Goal: Task Accomplishment & Management: Complete application form

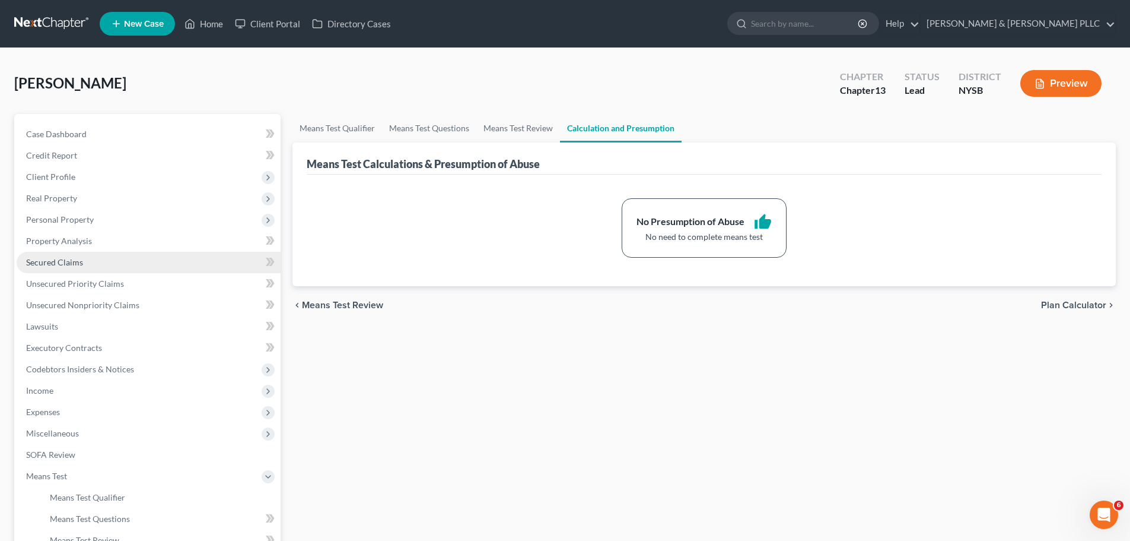
click at [64, 265] on span "Secured Claims" at bounding box center [54, 262] width 57 height 10
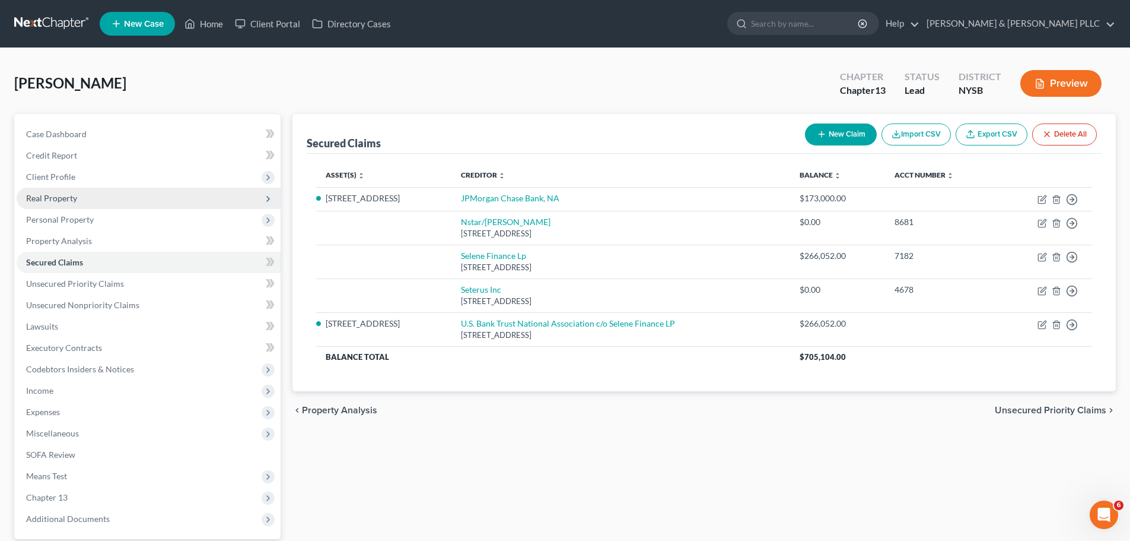
click at [85, 206] on span "Real Property" at bounding box center [149, 197] width 264 height 21
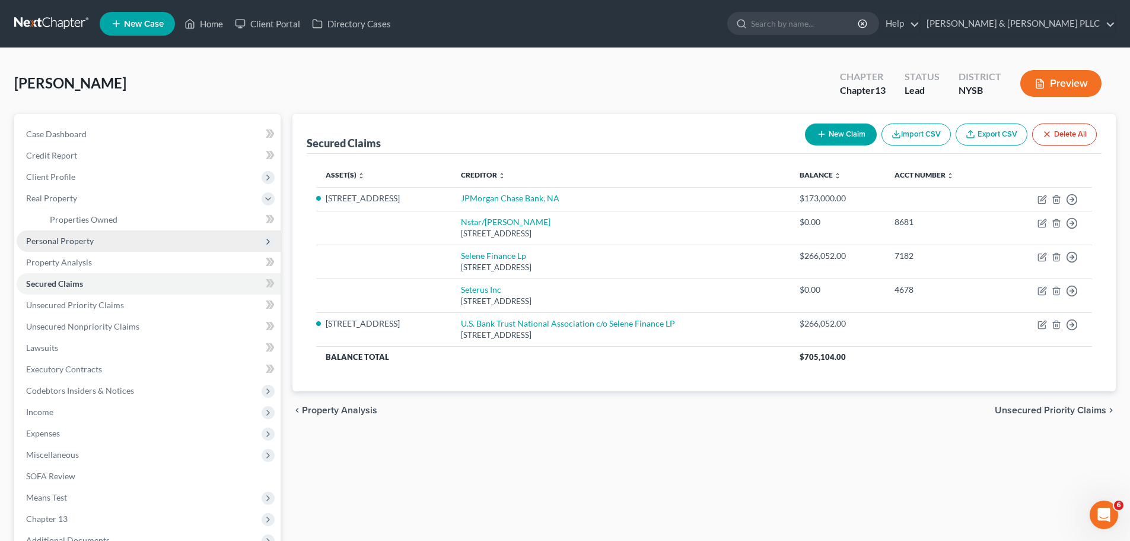
click at [75, 245] on span "Personal Property" at bounding box center [60, 241] width 68 height 10
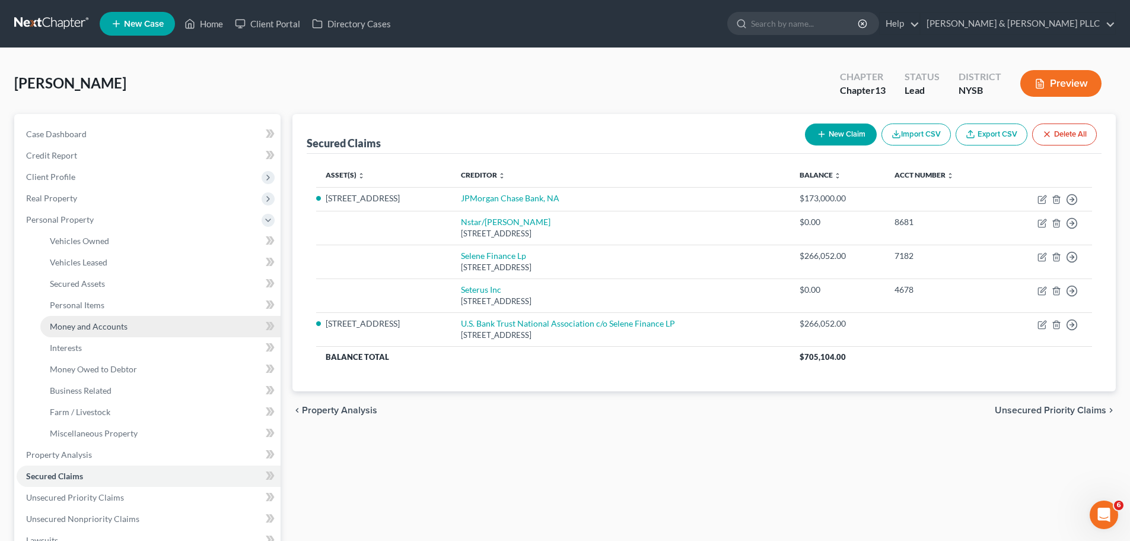
click at [88, 325] on span "Money and Accounts" at bounding box center [89, 326] width 78 height 10
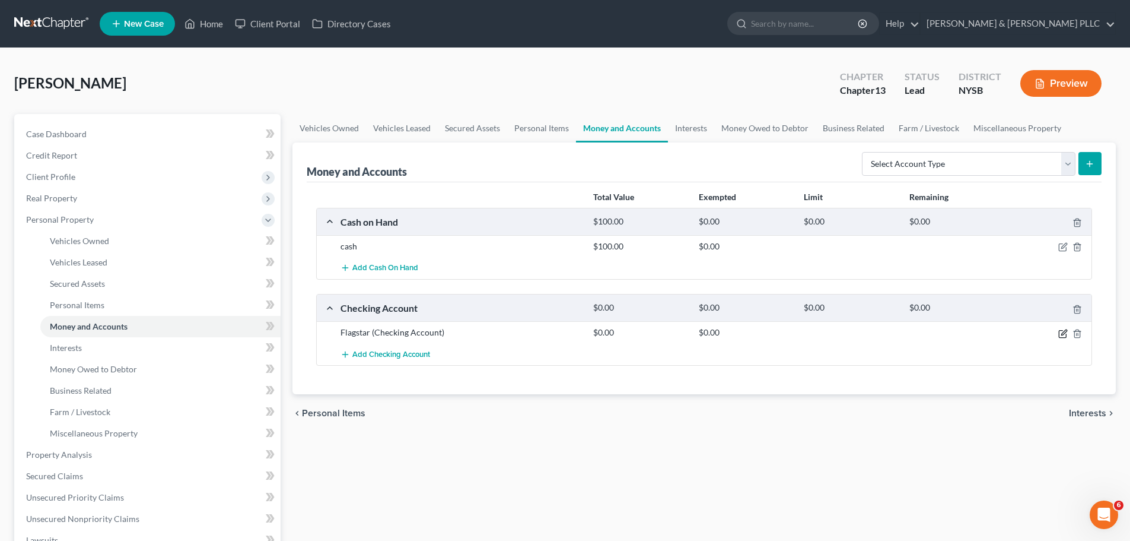
click at [1064, 332] on icon "button" at bounding box center [1063, 331] width 5 height 5
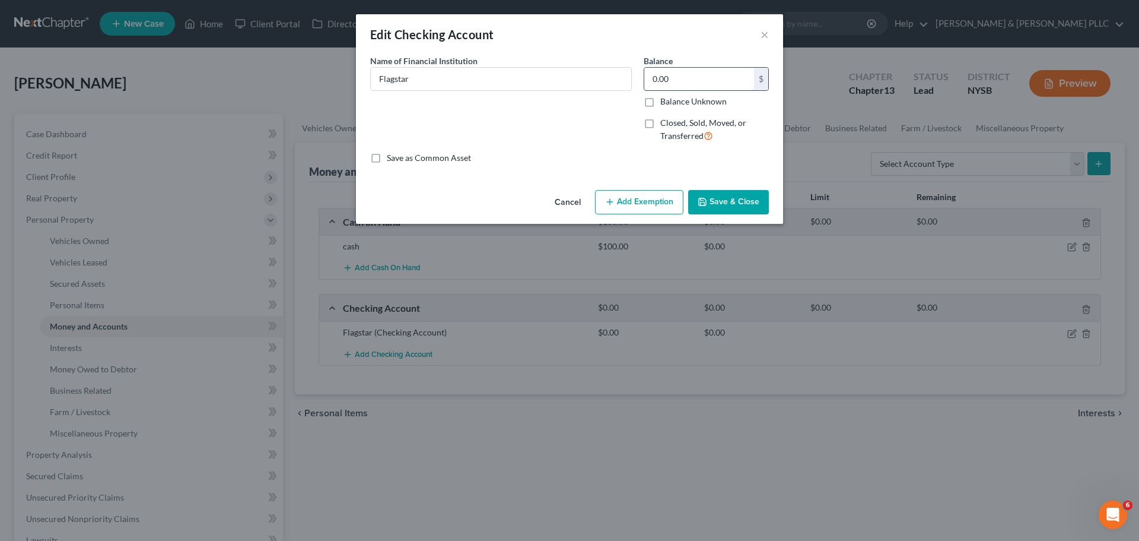
click at [701, 85] on input "0.00" at bounding box center [699, 79] width 110 height 23
click at [547, 78] on input "Flagstar" at bounding box center [501, 79] width 260 height 23
click at [682, 83] on input "0.00" at bounding box center [699, 79] width 110 height 23
type input "6,457"
click at [648, 201] on button "Add Exemption" at bounding box center [639, 202] width 88 height 25
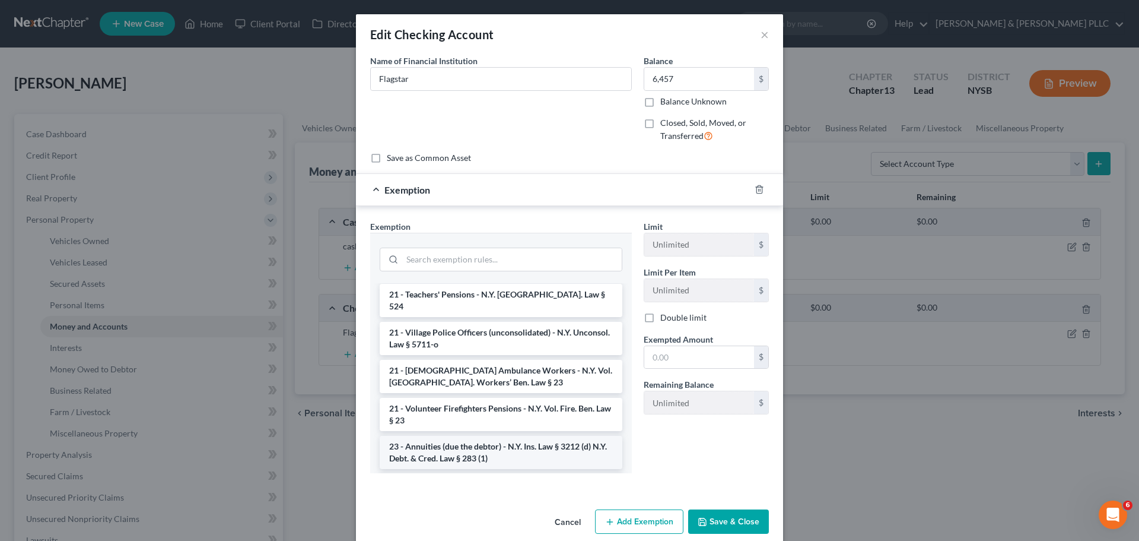
scroll to position [771, 0]
click at [742, 523] on button "Save & Close" at bounding box center [728, 521] width 81 height 25
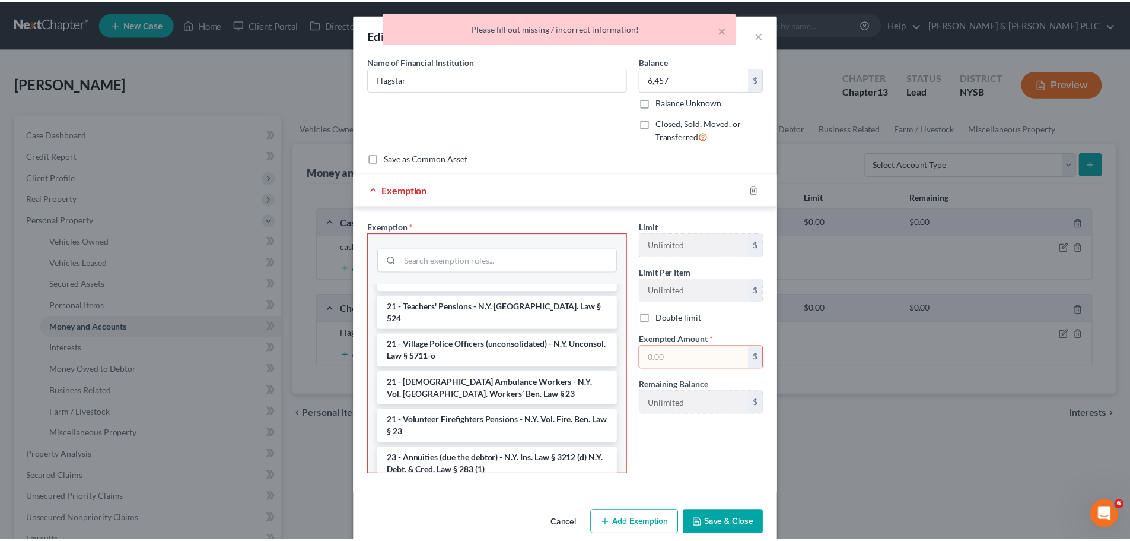
scroll to position [18, 0]
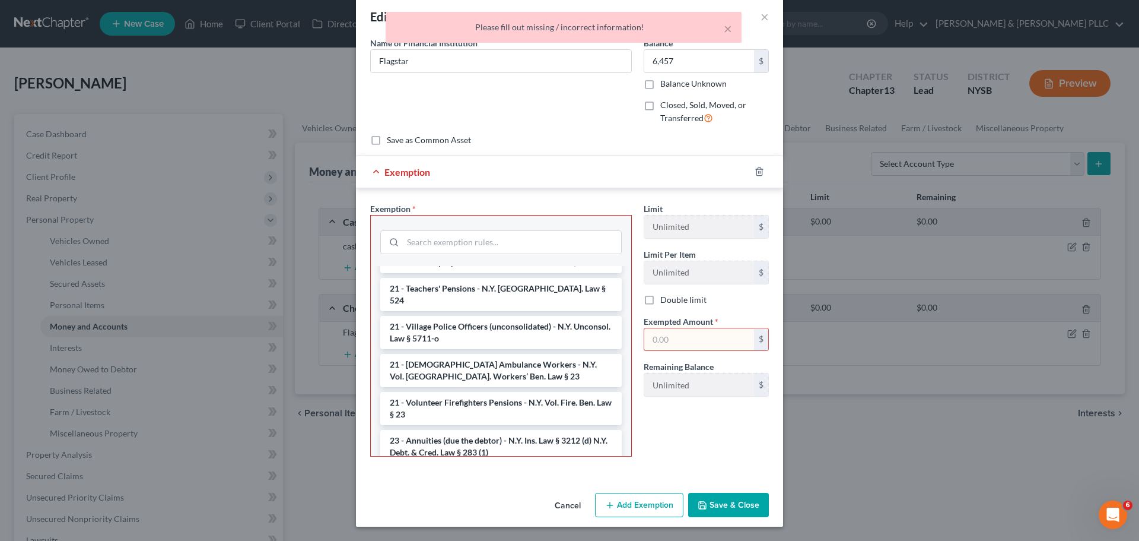
click at [561, 510] on button "Cancel" at bounding box center [567, 506] width 45 height 24
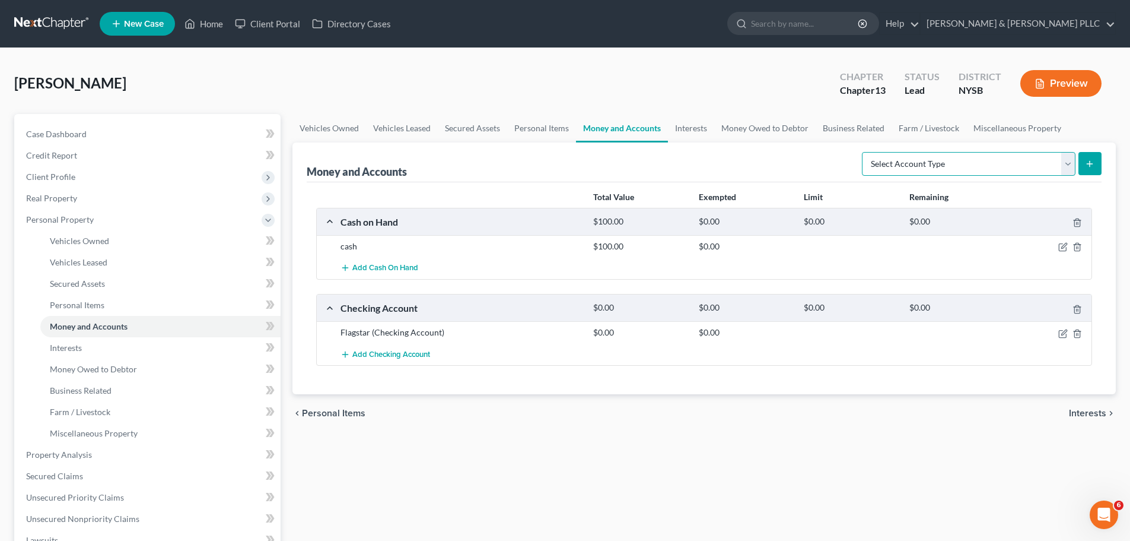
click at [1060, 164] on select "Select Account Type Brokerage Cash on Hand Certificates of Deposit Checking Acc…" at bounding box center [969, 164] width 214 height 24
select select "checking"
click at [864, 152] on select "Select Account Type Brokerage Cash on Hand Certificates of Deposit Checking Acc…" at bounding box center [969, 164] width 214 height 24
click at [1060, 336] on icon "button" at bounding box center [1062, 333] width 9 height 9
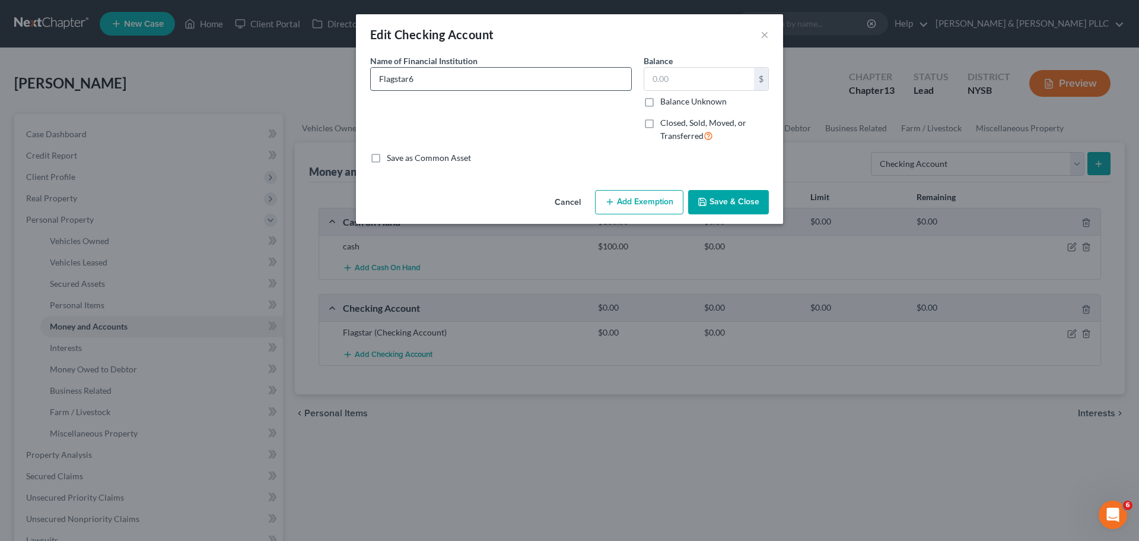
type input "Flagstar"
click at [688, 72] on input "text" at bounding box center [699, 79] width 110 height 23
type input "6,457"
click at [739, 203] on button "Save & Close" at bounding box center [728, 202] width 81 height 25
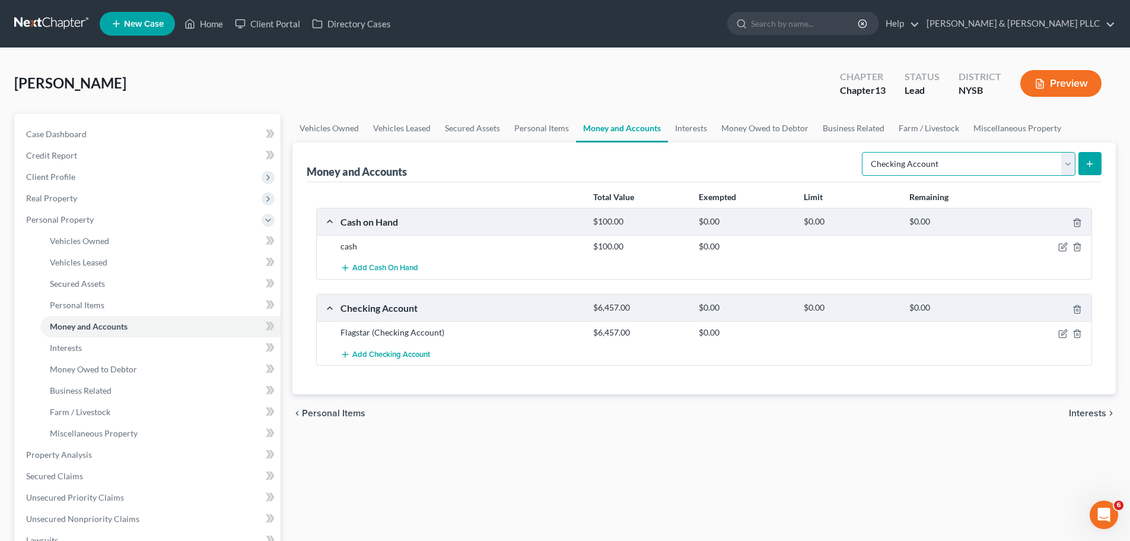
click at [1067, 164] on select "Select Account Type Brokerage Cash on Hand Certificates of Deposit Checking Acc…" at bounding box center [969, 164] width 214 height 24
click at [864, 152] on select "Select Account Type Brokerage Cash on Hand Certificates of Deposit Checking Acc…" at bounding box center [969, 164] width 214 height 24
click at [1086, 160] on icon "submit" at bounding box center [1089, 163] width 9 height 9
click at [1092, 166] on icon "submit" at bounding box center [1089, 163] width 9 height 9
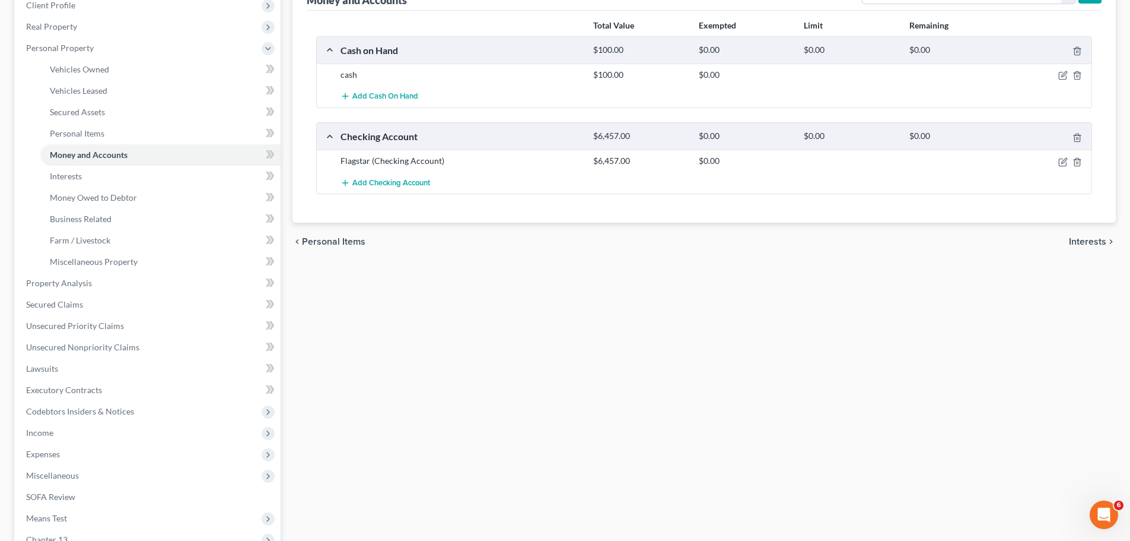
scroll to position [59, 0]
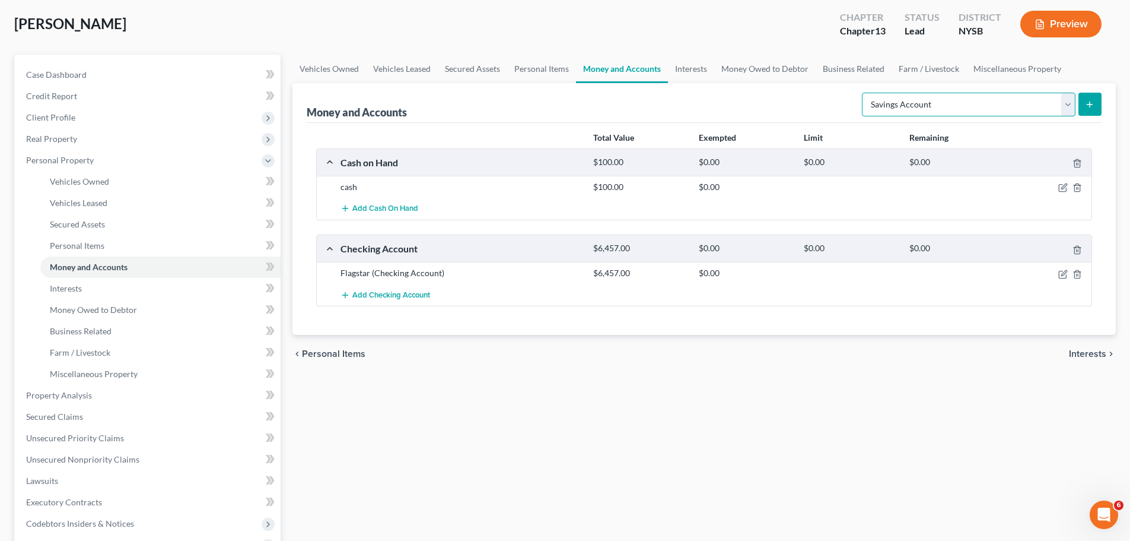
click at [1012, 101] on select "Select Account Type Brokerage Cash on Hand Certificates of Deposit Checking Acc…" at bounding box center [969, 105] width 214 height 24
click at [864, 93] on select "Select Account Type Brokerage Cash on Hand Certificates of Deposit Checking Acc…" at bounding box center [969, 105] width 214 height 24
click at [1094, 104] on icon "submit" at bounding box center [1089, 104] width 9 height 9
click at [1095, 100] on button "submit" at bounding box center [1090, 104] width 23 height 23
click at [473, 105] on div "Money and Accounts Select Account Type Brokerage Cash on Hand Certificates of D…" at bounding box center [704, 103] width 795 height 40
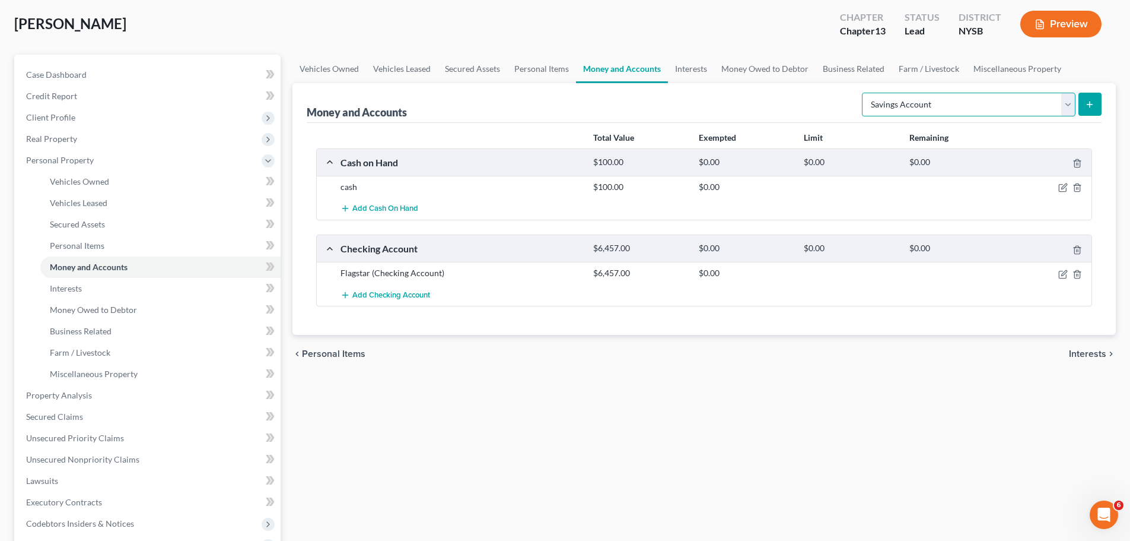
click at [1069, 103] on select "Select Account Type Brokerage Cash on Hand Certificates of Deposit Checking Acc…" at bounding box center [969, 105] width 214 height 24
select select "certificates_of_deposit"
click at [864, 93] on select "Select Account Type Brokerage Cash on Hand Certificates of Deposit Checking Acc…" at bounding box center [969, 105] width 214 height 24
click at [1092, 105] on icon "submit" at bounding box center [1089, 104] width 9 height 9
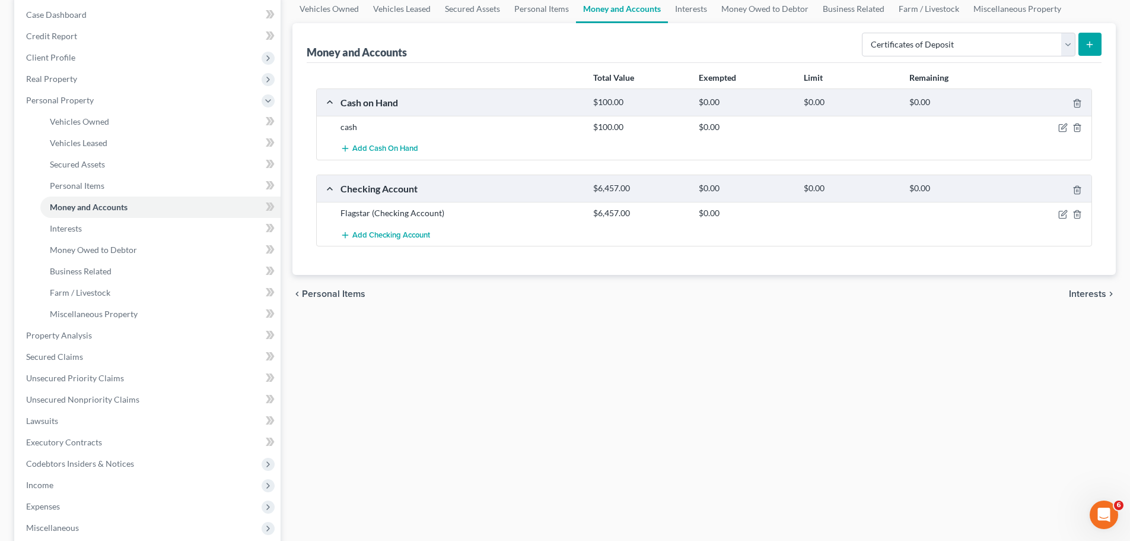
scroll to position [237, 0]
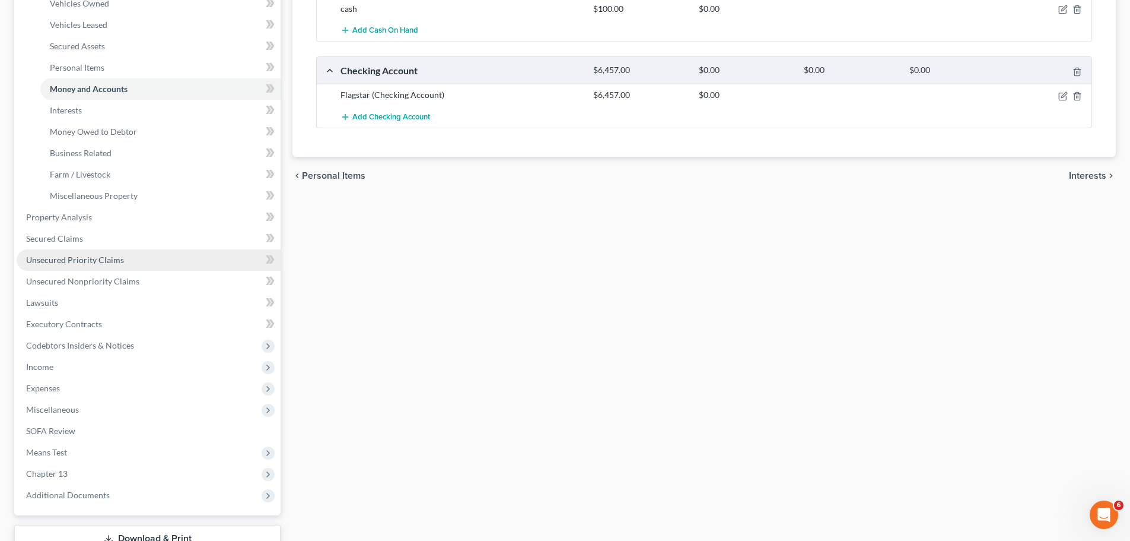
click at [125, 249] on link "Unsecured Priority Claims" at bounding box center [149, 259] width 264 height 21
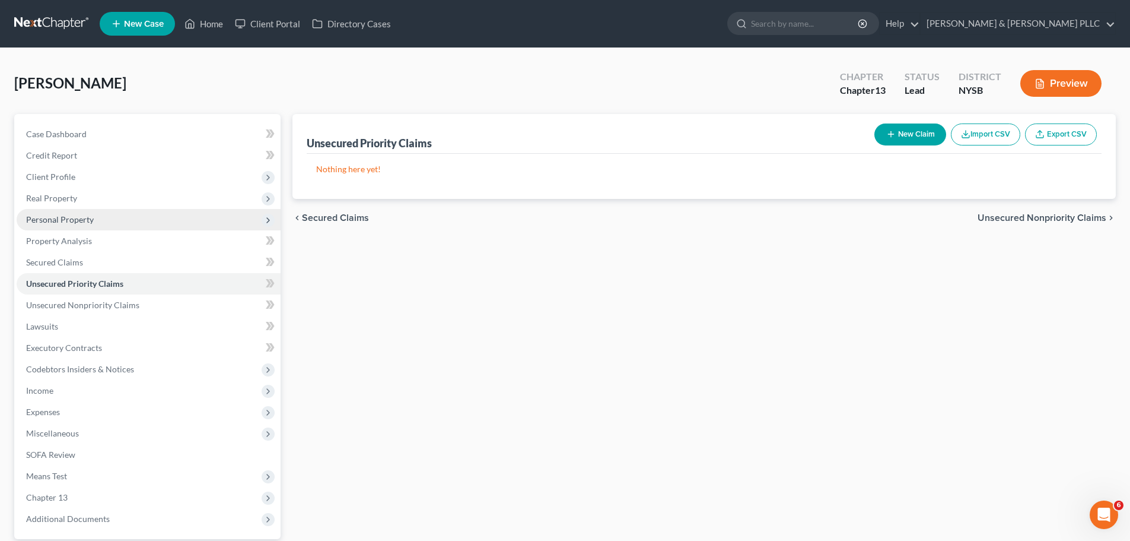
click at [87, 221] on span "Personal Property" at bounding box center [60, 219] width 68 height 10
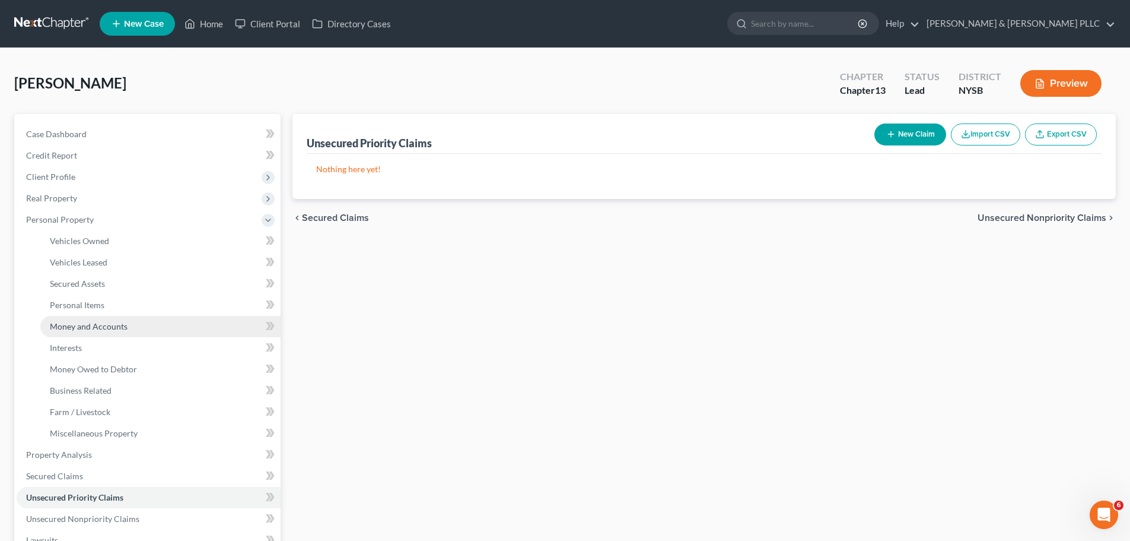
click at [81, 324] on span "Money and Accounts" at bounding box center [89, 326] width 78 height 10
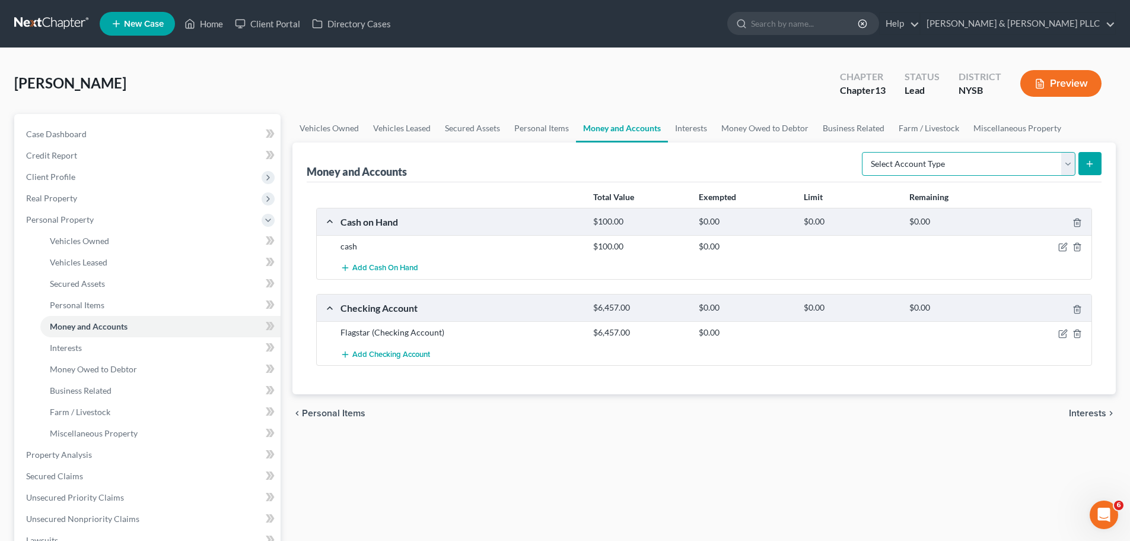
drag, startPoint x: 1070, startPoint y: 165, endPoint x: 1060, endPoint y: 175, distance: 13.9
click at [1070, 165] on select "Select Account Type Brokerage Cash on Hand Certificates of Deposit Checking Acc…" at bounding box center [969, 164] width 214 height 24
select select "certificates_of_deposit"
click at [864, 152] on select "Select Account Type Brokerage Cash on Hand Certificates of Deposit Checking Acc…" at bounding box center [969, 164] width 214 height 24
click at [1094, 164] on icon "submit" at bounding box center [1089, 163] width 9 height 9
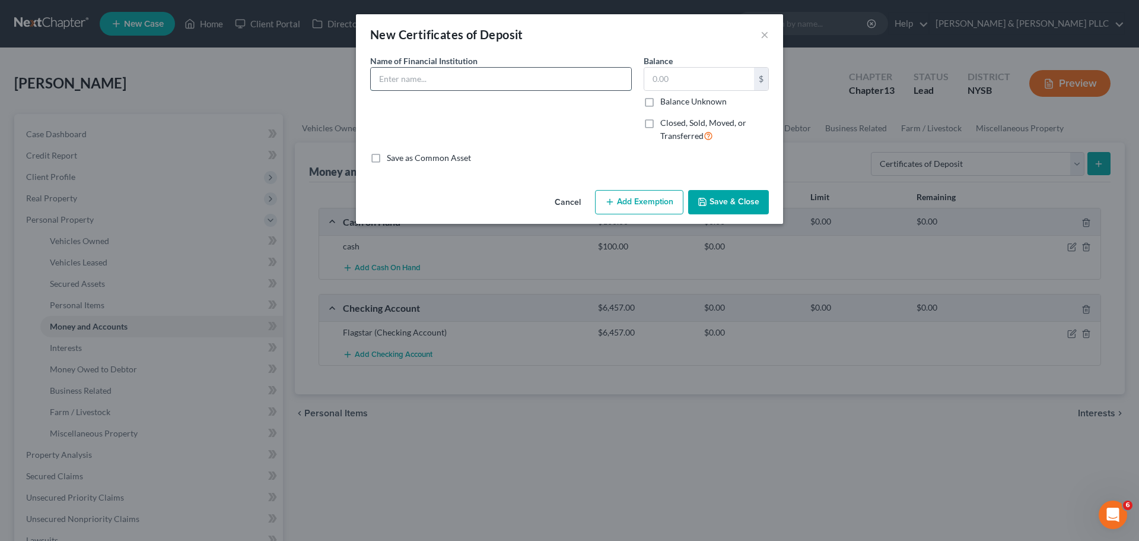
click at [535, 85] on input "text" at bounding box center [501, 79] width 260 height 23
type input "Flagstar"
click at [708, 76] on input "text" at bounding box center [699, 79] width 110 height 23
type input "20,000"
click at [660, 201] on button "Add Exemption" at bounding box center [639, 202] width 88 height 25
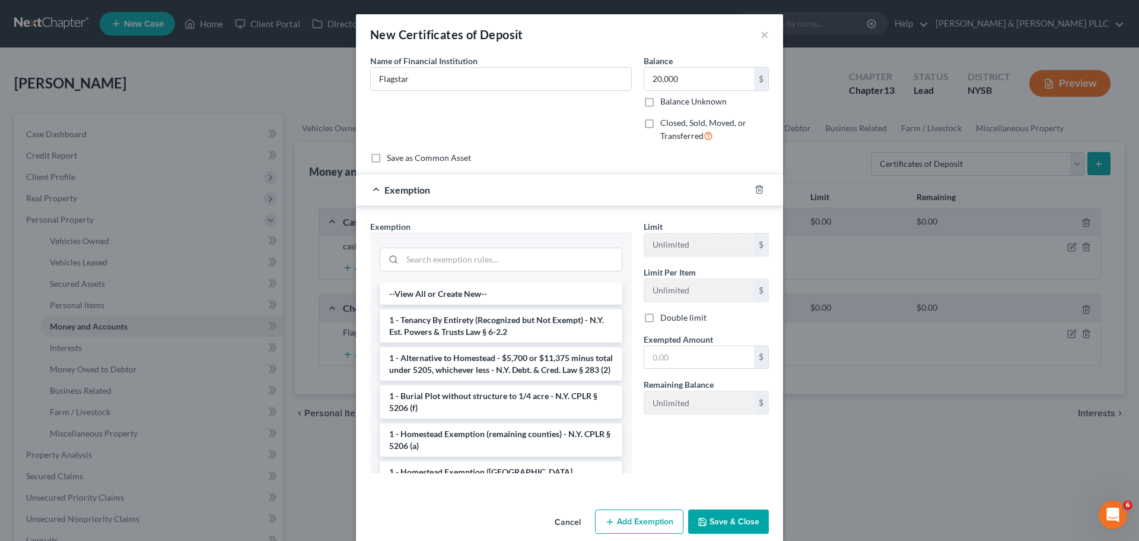
drag, startPoint x: 715, startPoint y: 519, endPoint x: 570, endPoint y: 524, distance: 145.4
click at [589, 494] on div "New Certificates of Deposit × An exemption set must first be selected from the …" at bounding box center [569, 278] width 427 height 529
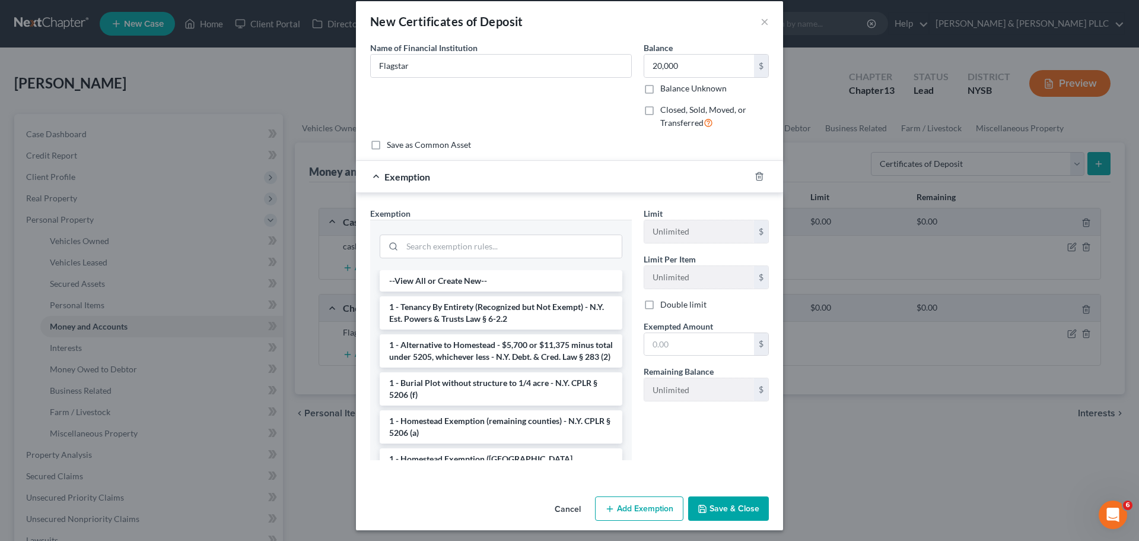
scroll to position [17, 0]
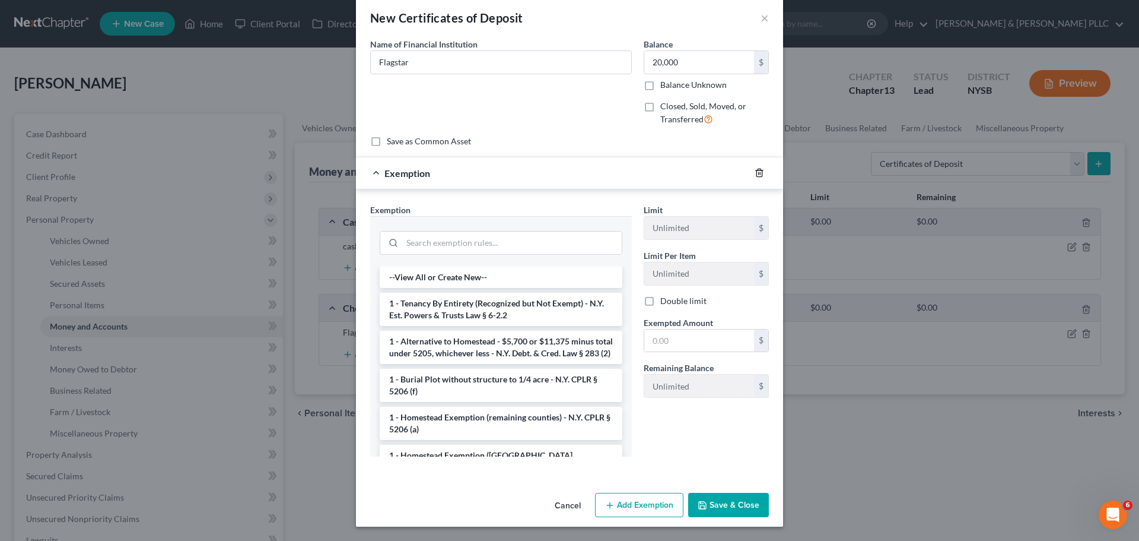
click at [757, 168] on icon "button" at bounding box center [759, 172] width 9 height 9
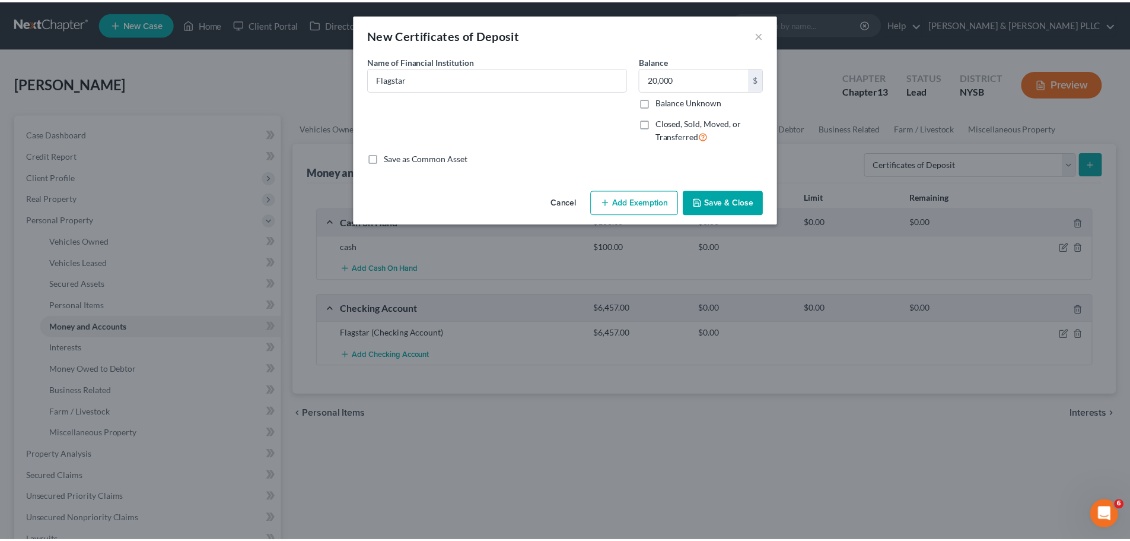
scroll to position [0, 0]
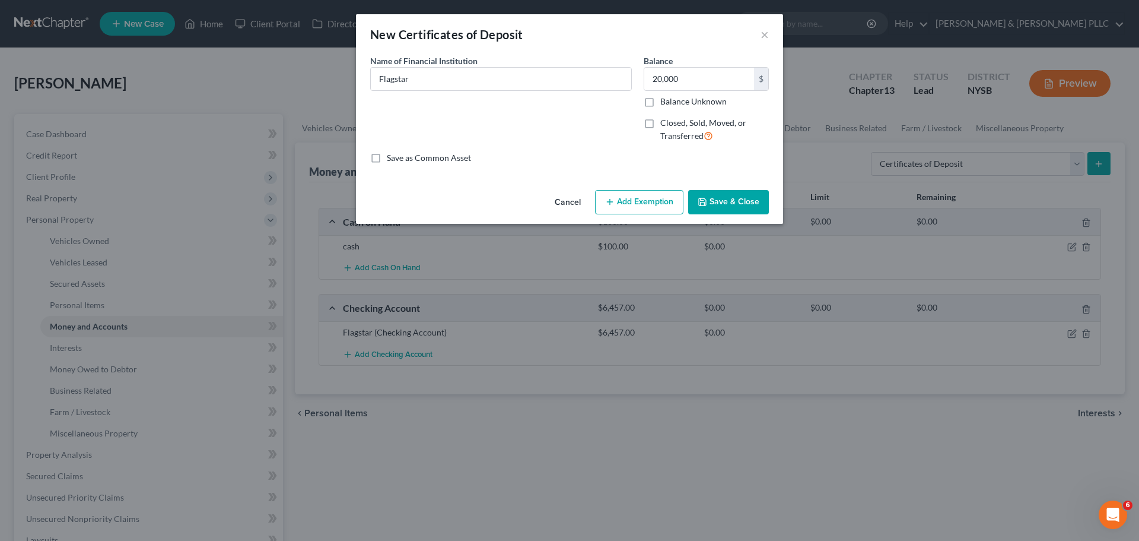
click at [738, 202] on button "Save & Close" at bounding box center [728, 202] width 81 height 25
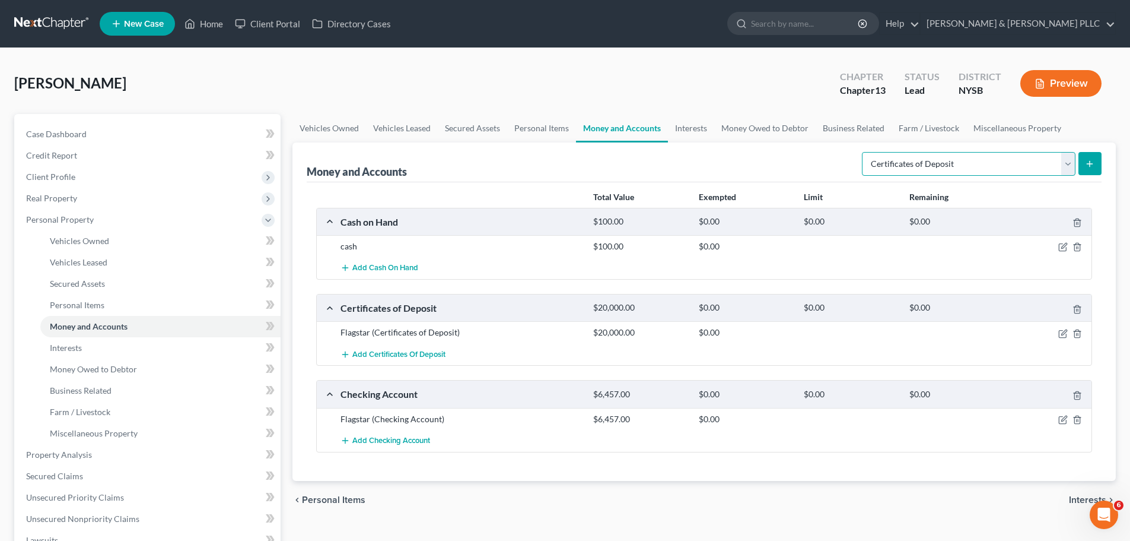
drag, startPoint x: 1074, startPoint y: 164, endPoint x: 1061, endPoint y: 173, distance: 15.3
click at [1074, 164] on select "Select Account Type Brokerage Cash on Hand Certificates of Deposit Checking Acc…" at bounding box center [969, 164] width 214 height 24
select select "savings"
click at [864, 152] on select "Select Account Type Brokerage Cash on Hand Certificates of Deposit Checking Acc…" at bounding box center [969, 164] width 214 height 24
click at [1093, 162] on icon "submit" at bounding box center [1089, 163] width 9 height 9
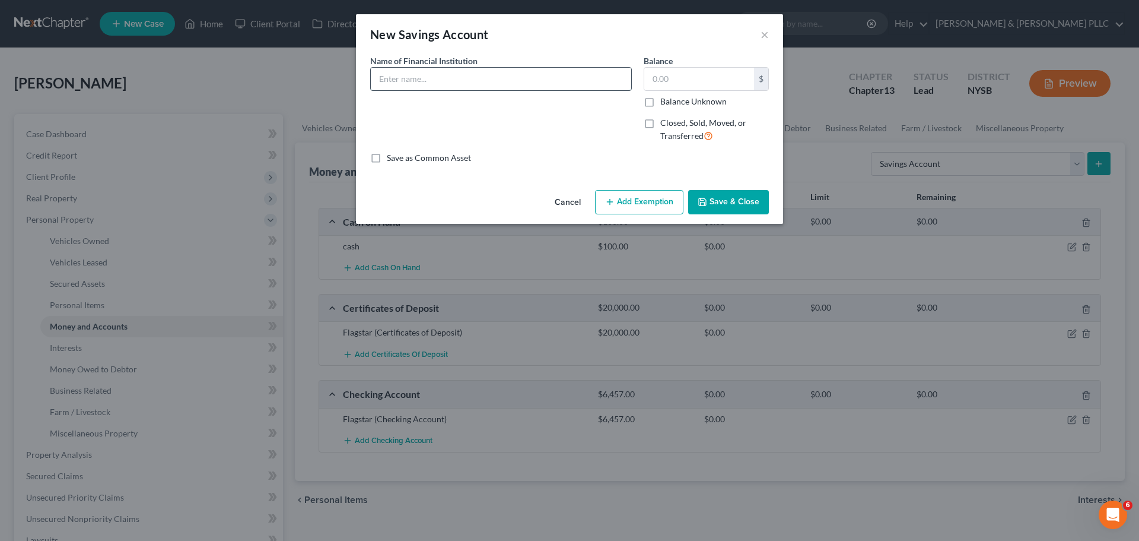
click at [601, 81] on input "text" at bounding box center [501, 79] width 260 height 23
type input "Flagstar"
click at [692, 81] on input "text" at bounding box center [699, 79] width 110 height 23
type input "4,454.35"
click at [545, 144] on div "Name of Financial Institution * Flagstar" at bounding box center [501, 103] width 274 height 97
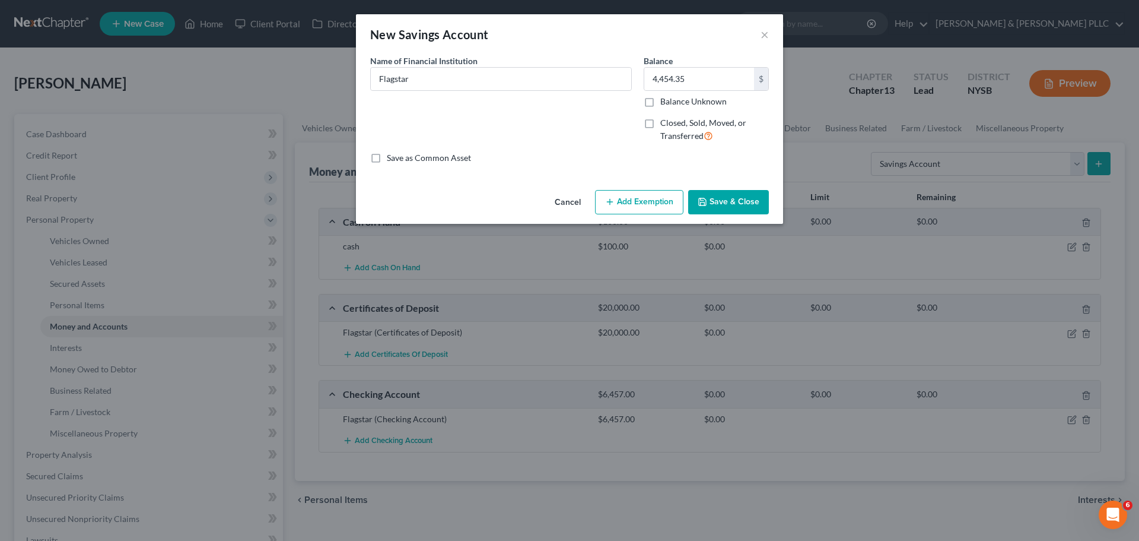
click at [724, 198] on button "Save & Close" at bounding box center [728, 202] width 81 height 25
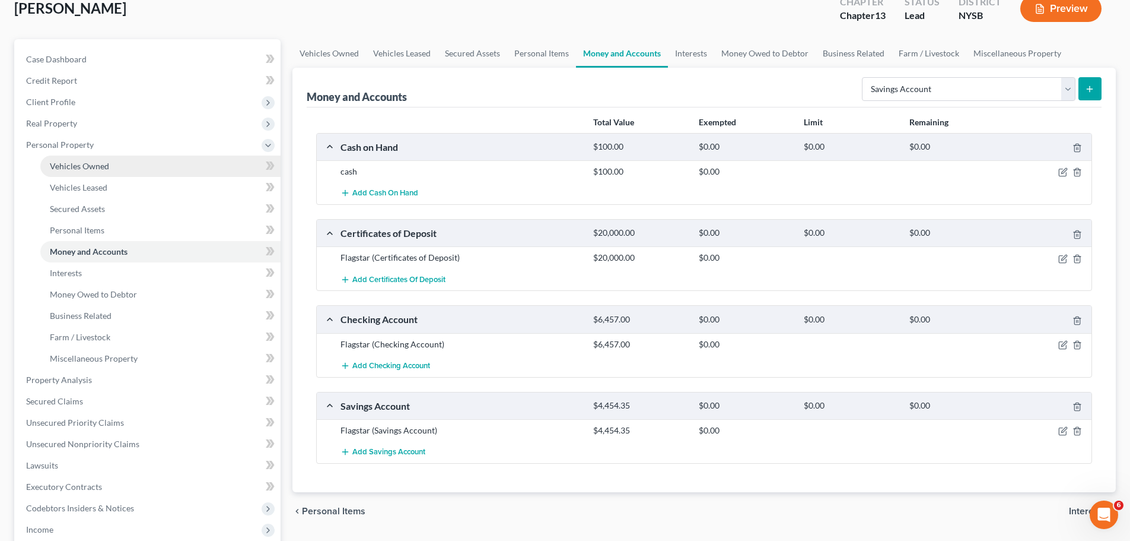
scroll to position [59, 0]
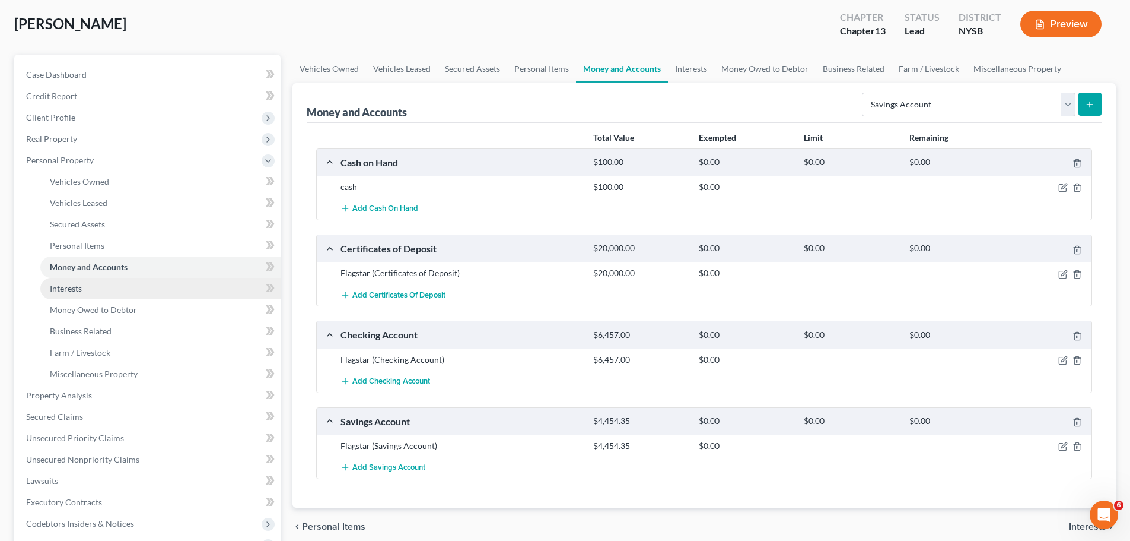
click at [85, 287] on link "Interests" at bounding box center [160, 288] width 240 height 21
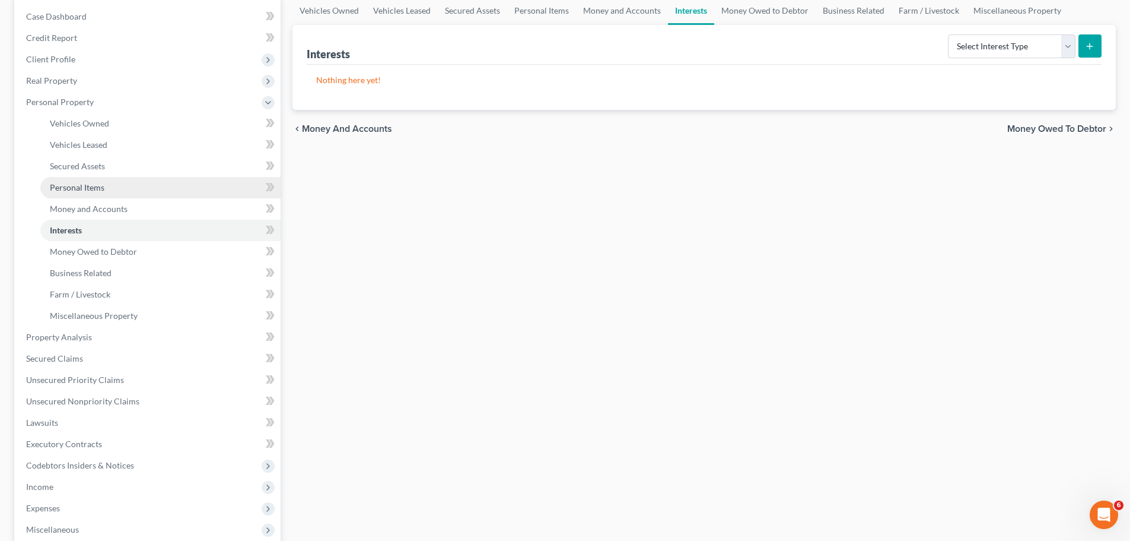
scroll to position [119, 0]
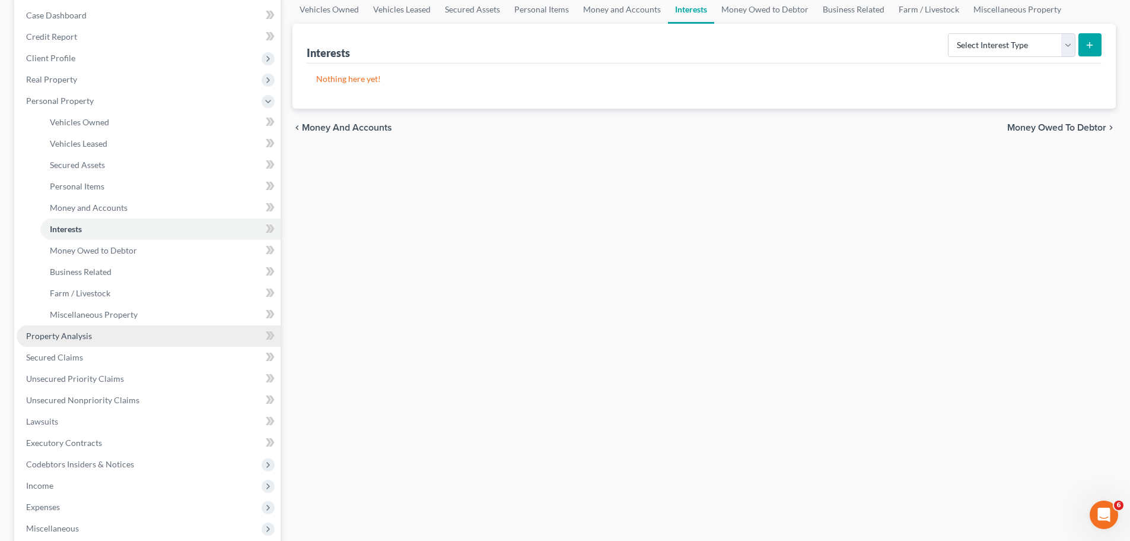
click at [92, 340] on link "Property Analysis" at bounding box center [149, 335] width 264 height 21
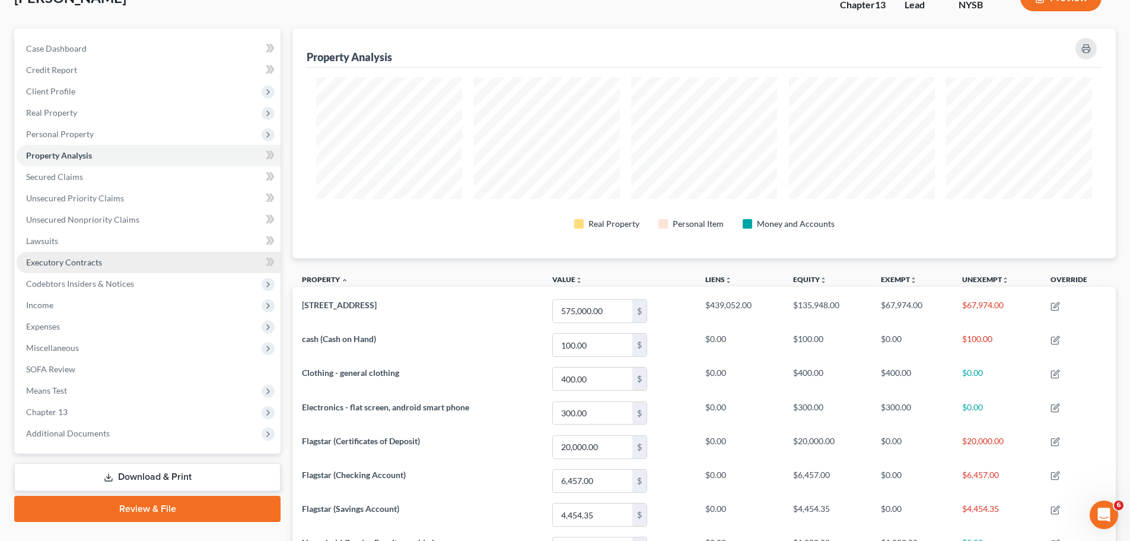
scroll to position [82, 0]
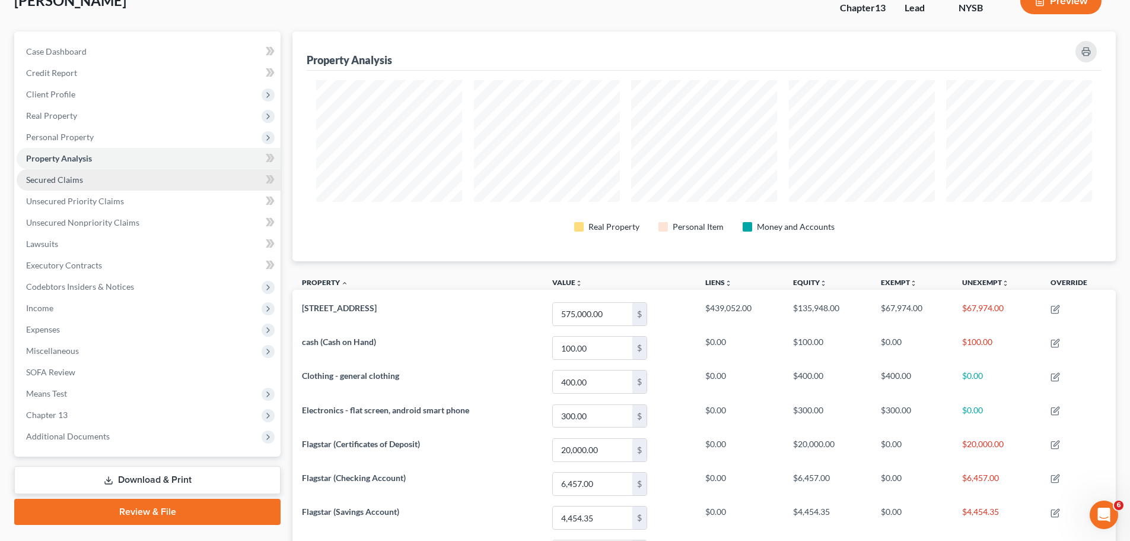
click at [99, 180] on link "Secured Claims" at bounding box center [149, 179] width 264 height 21
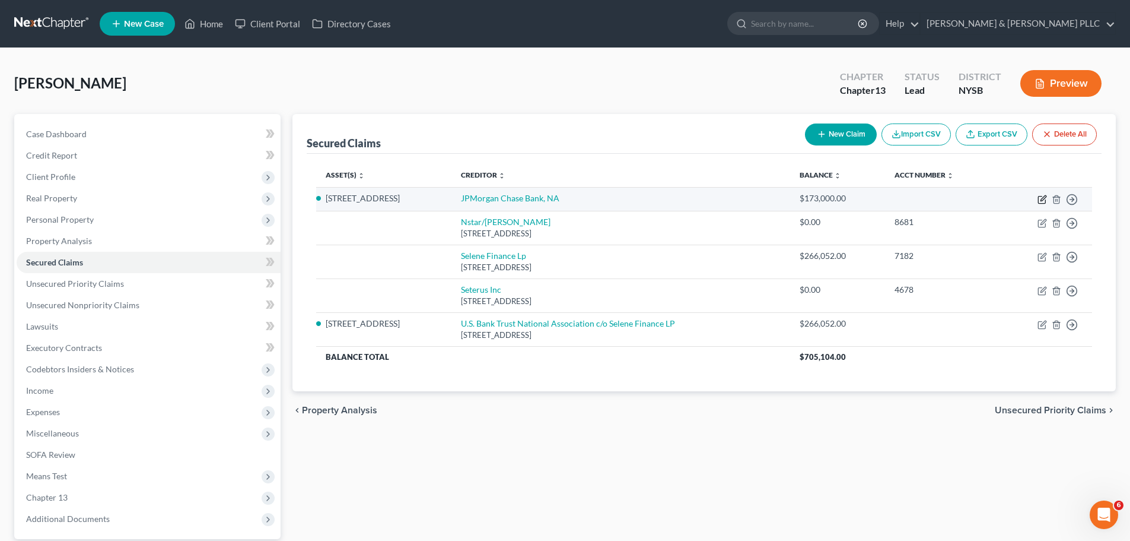
click at [1044, 198] on icon "button" at bounding box center [1042, 199] width 9 height 9
select select "2"
select select "4"
select select "3"
select select "0"
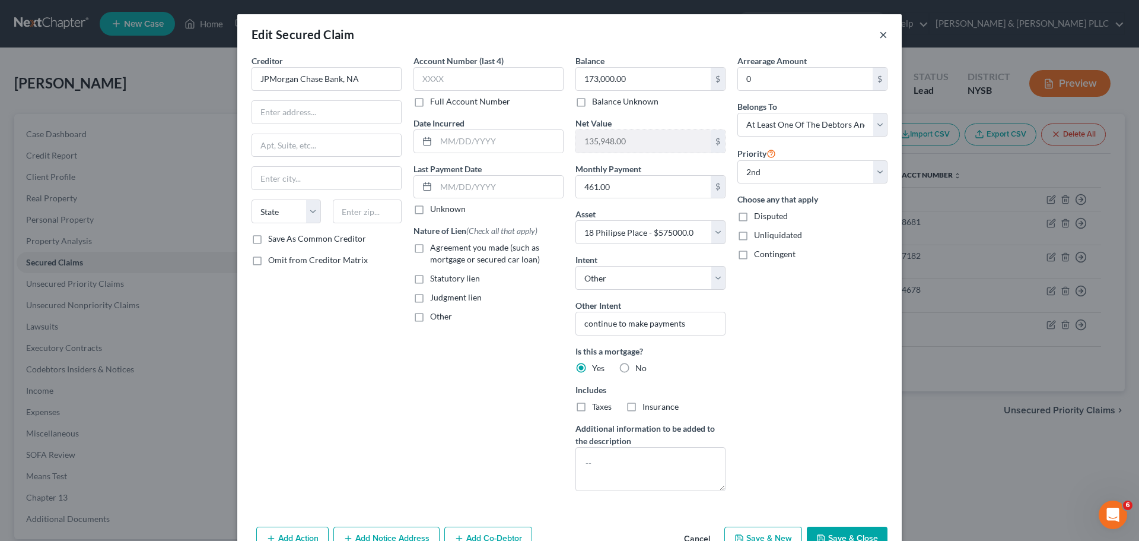
click at [880, 35] on button "×" at bounding box center [883, 34] width 8 height 14
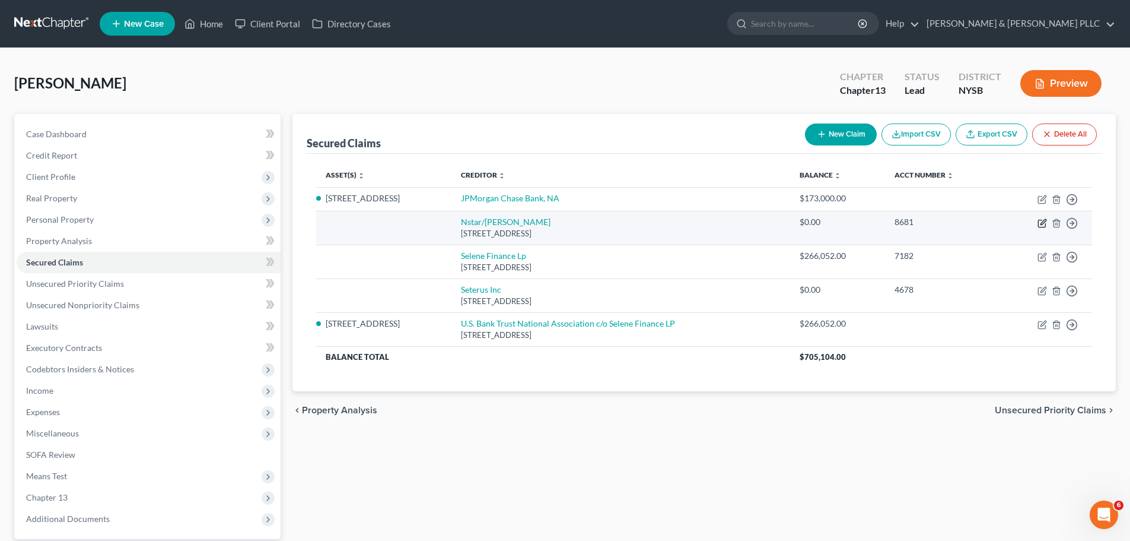
click at [1046, 222] on icon "button" at bounding box center [1042, 222] width 9 height 9
select select "45"
select select "0"
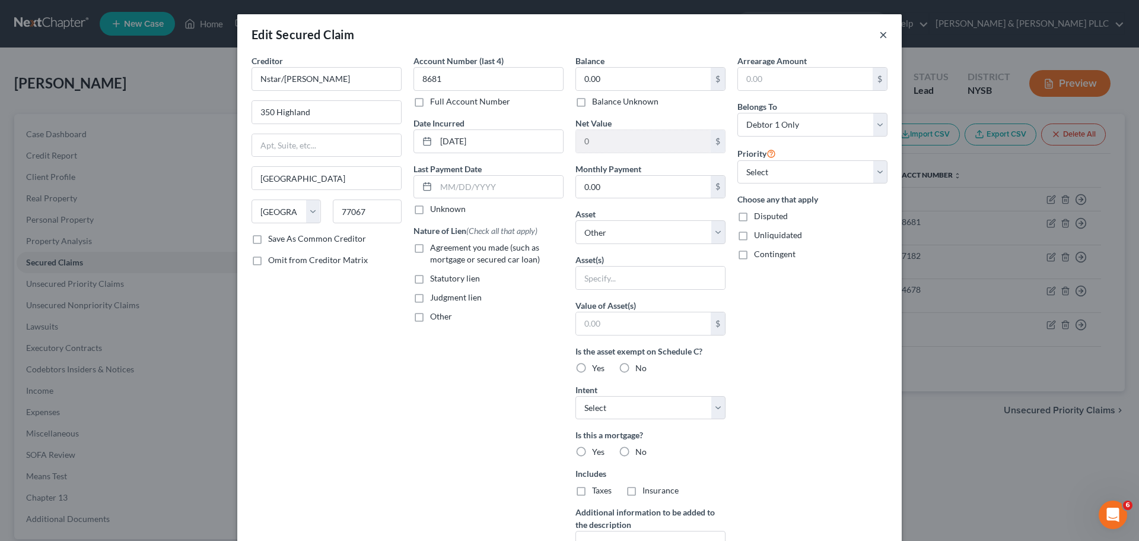
click at [880, 37] on button "×" at bounding box center [883, 34] width 8 height 14
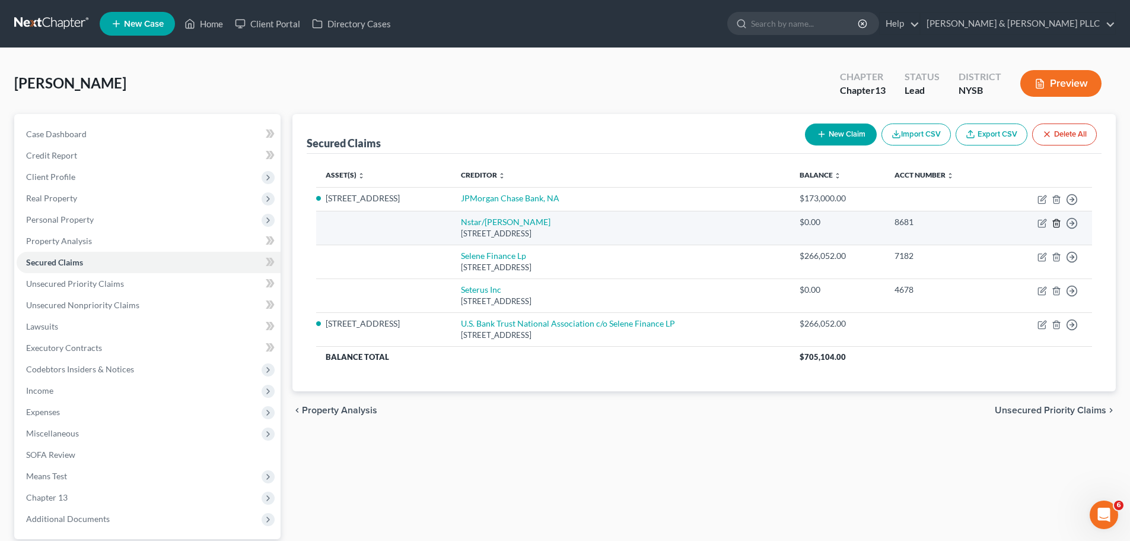
click at [1058, 221] on icon "button" at bounding box center [1056, 222] width 9 height 9
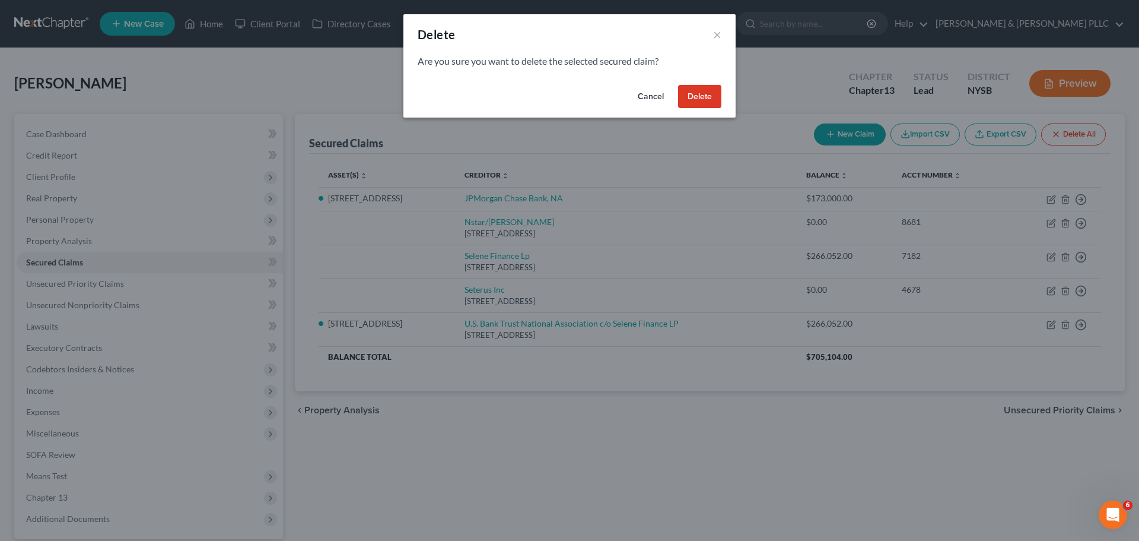
click at [708, 96] on button "Delete" at bounding box center [699, 97] width 43 height 24
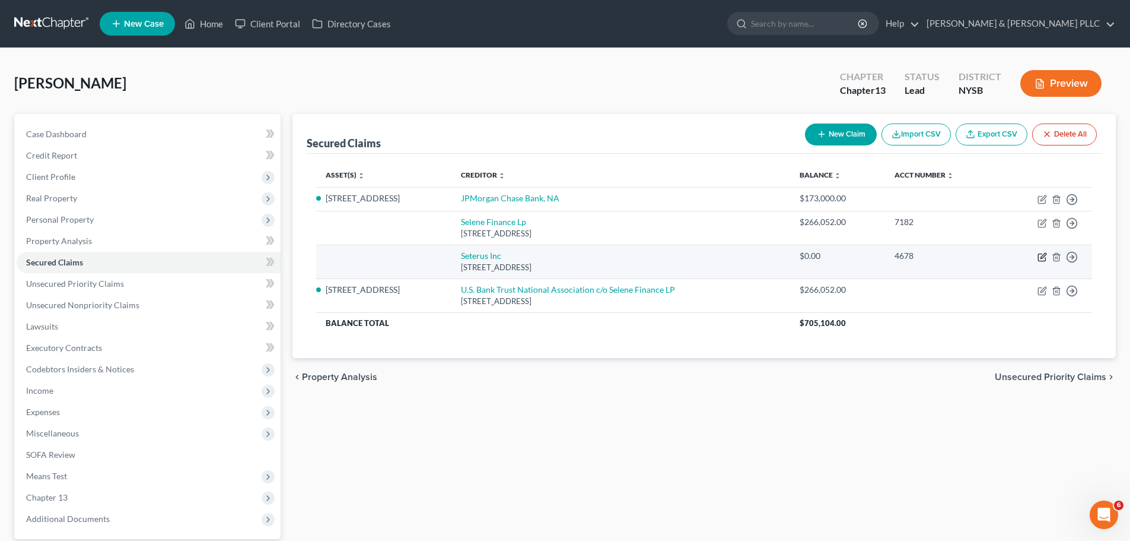
click at [1042, 257] on icon "button" at bounding box center [1042, 256] width 9 height 9
select select "45"
select select "0"
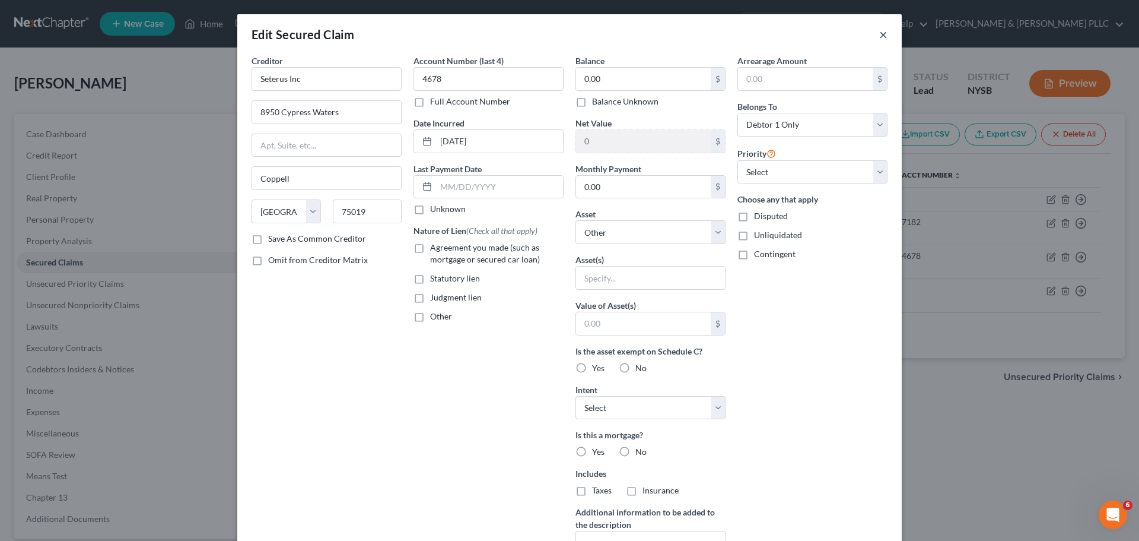
click at [879, 30] on button "×" at bounding box center [883, 34] width 8 height 14
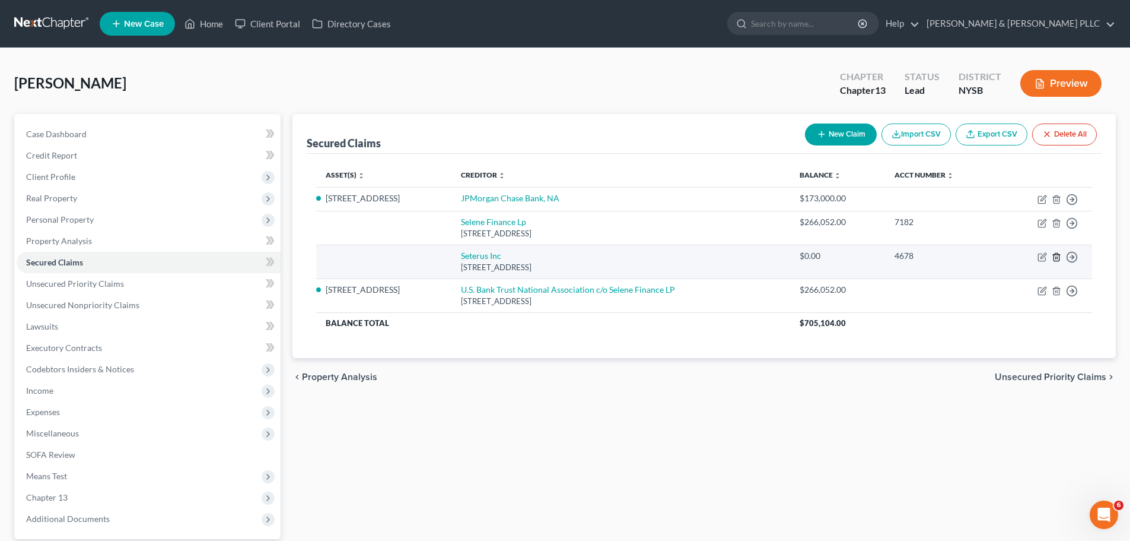
click at [1057, 258] on line "button" at bounding box center [1057, 257] width 0 height 2
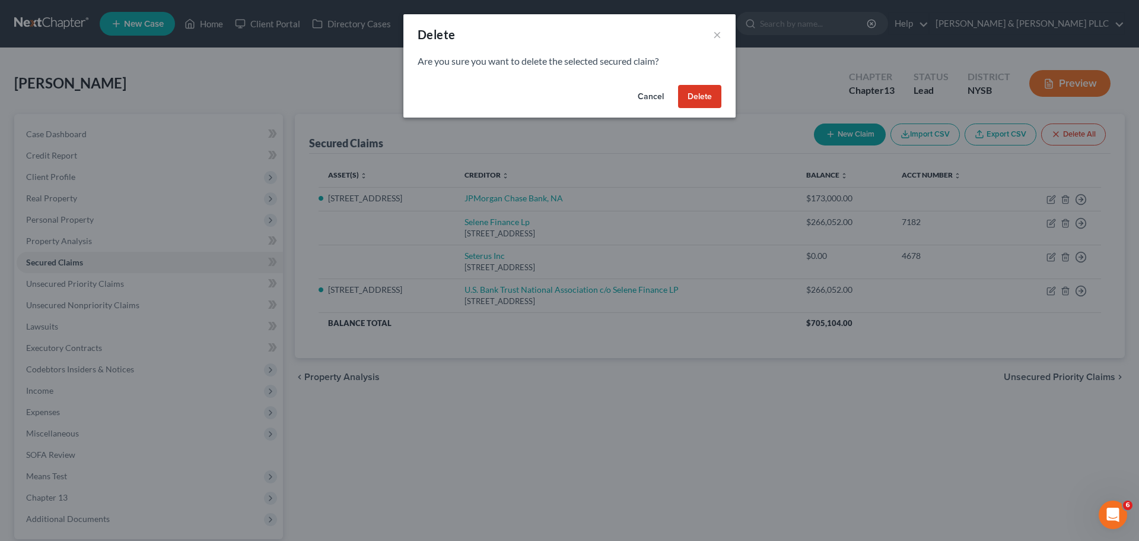
click at [695, 104] on button "Delete" at bounding box center [699, 97] width 43 height 24
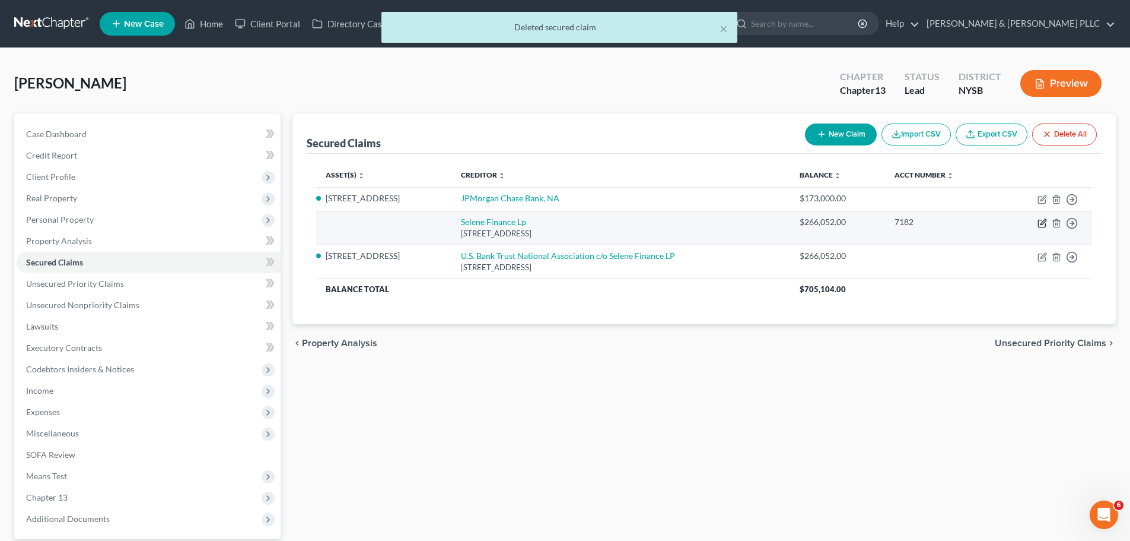
click at [1042, 222] on icon "button" at bounding box center [1043, 221] width 5 height 5
select select "45"
select select "0"
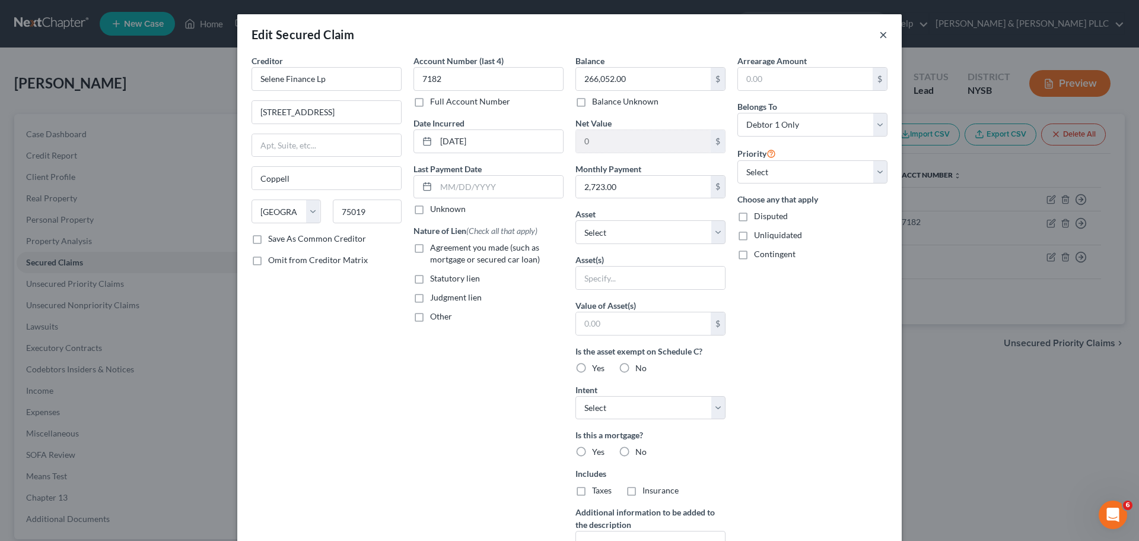
click at [879, 34] on button "×" at bounding box center [883, 34] width 8 height 14
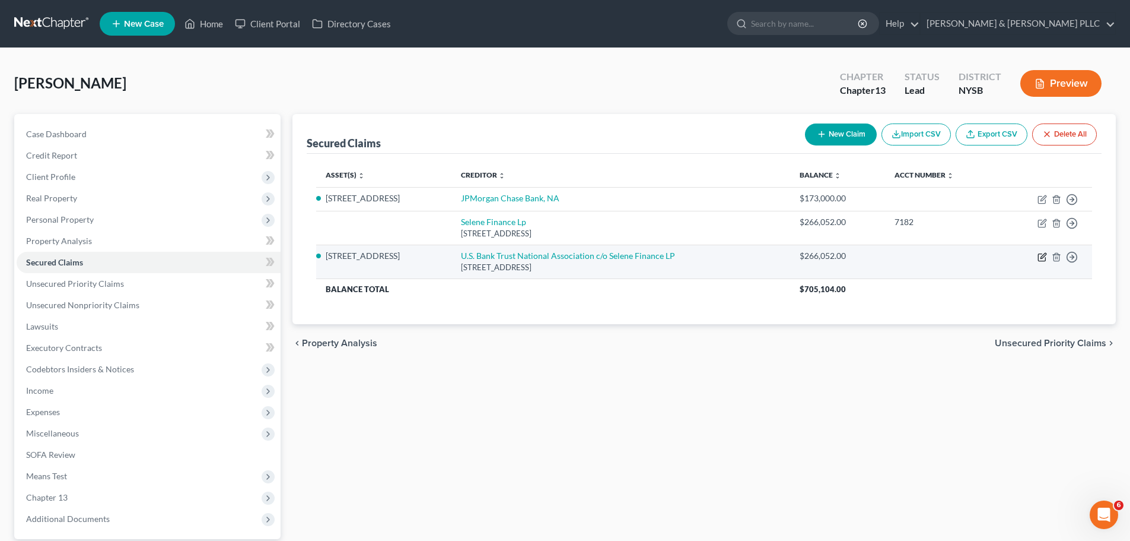
click at [1044, 255] on icon "button" at bounding box center [1042, 256] width 9 height 9
select select "45"
select select "2"
select select "4"
select select "3"
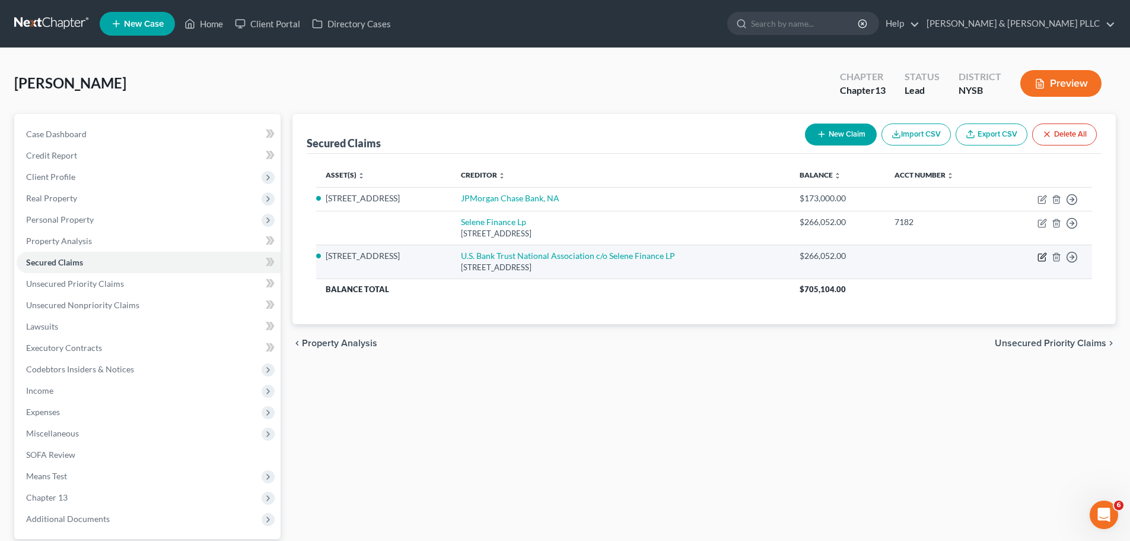
select select "0"
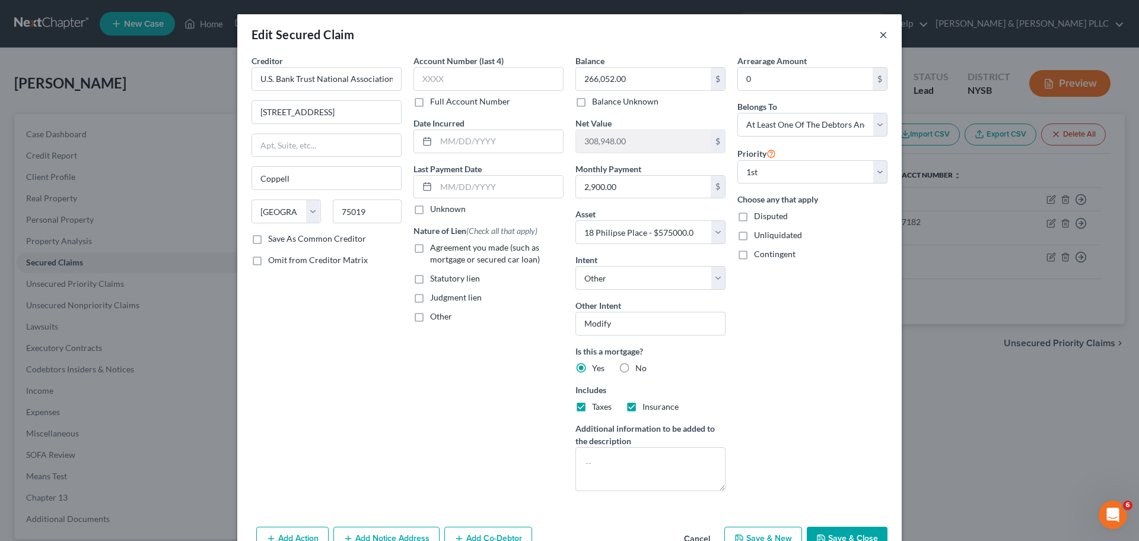
click at [880, 33] on button "×" at bounding box center [883, 34] width 8 height 14
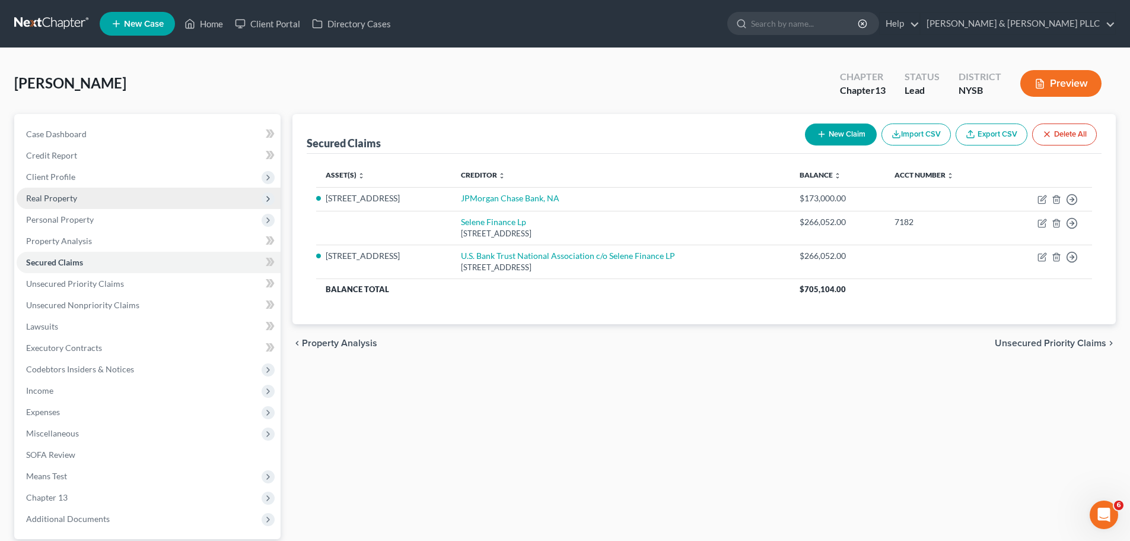
click at [67, 196] on span "Real Property" at bounding box center [51, 198] width 51 height 10
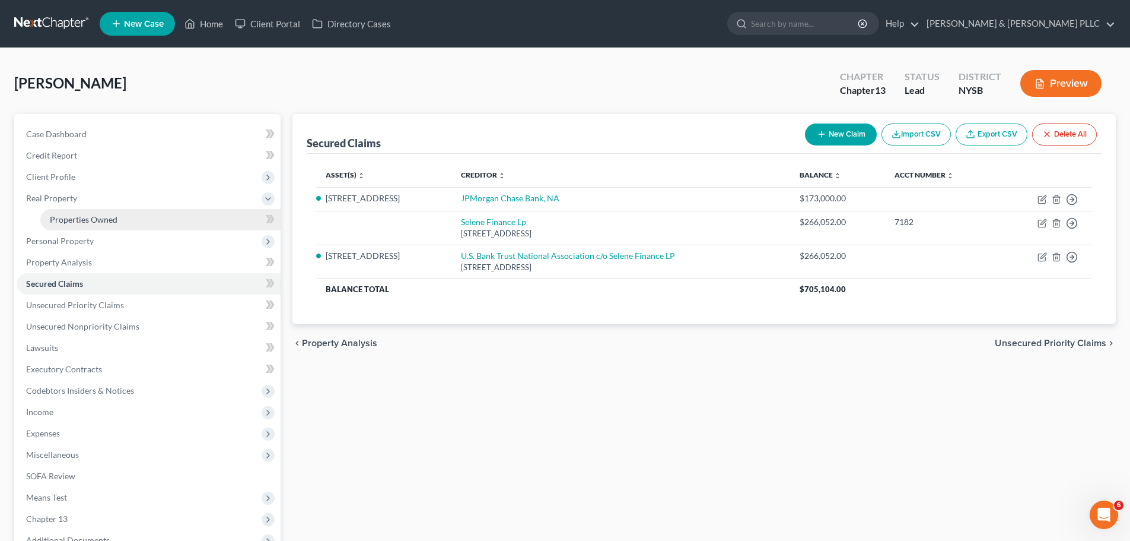
click at [96, 215] on span "Properties Owned" at bounding box center [84, 219] width 68 height 10
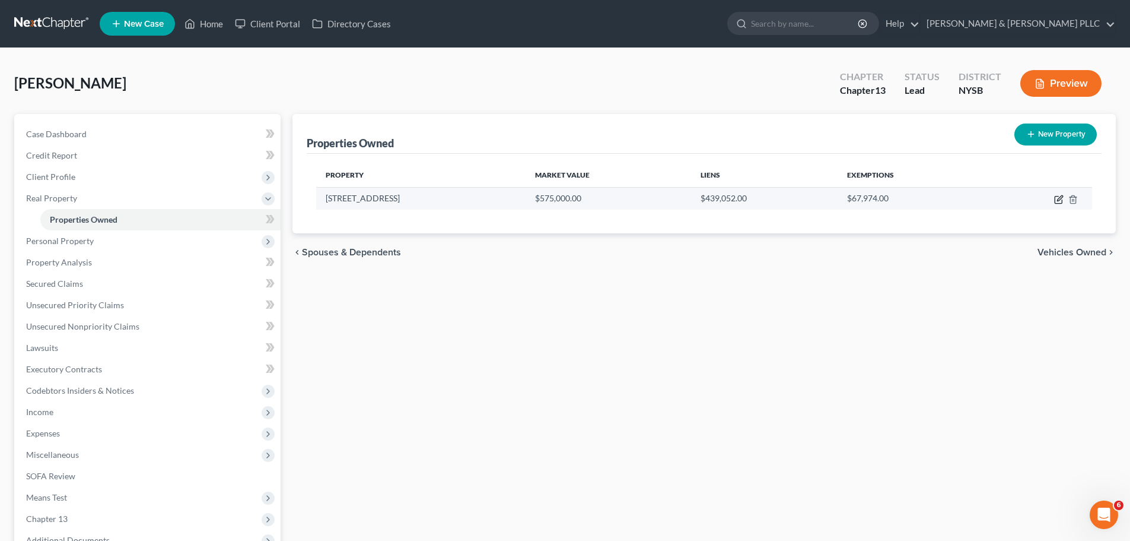
click at [1058, 201] on icon "button" at bounding box center [1059, 197] width 5 height 5
select select "35"
select select "59"
select select "3"
select select "6"
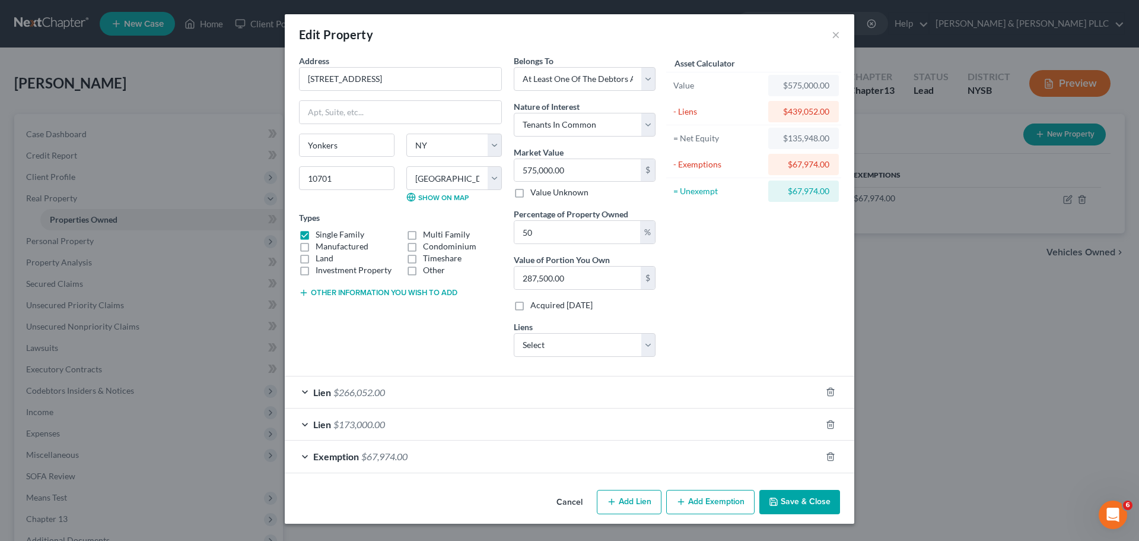
click at [387, 430] on div "Lien $173,000.00" at bounding box center [553, 423] width 536 height 31
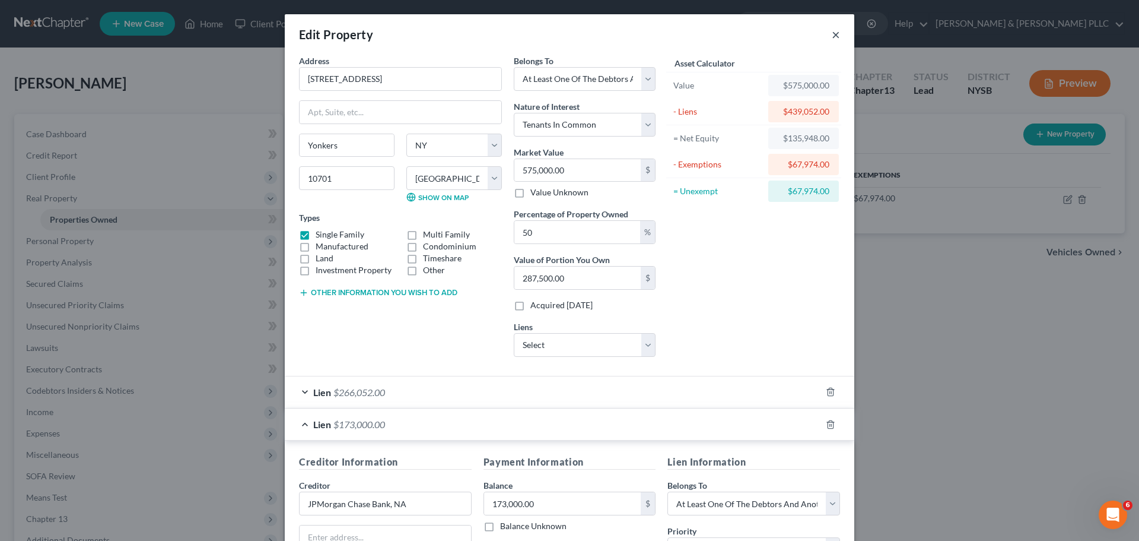
click at [835, 31] on button "×" at bounding box center [836, 34] width 8 height 14
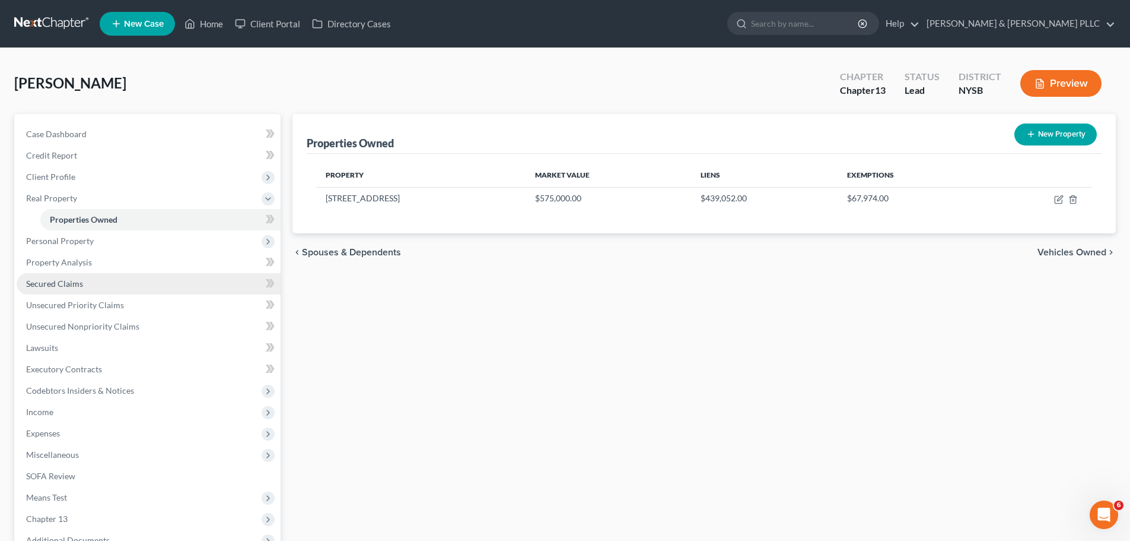
click at [103, 286] on link "Secured Claims" at bounding box center [149, 283] width 264 height 21
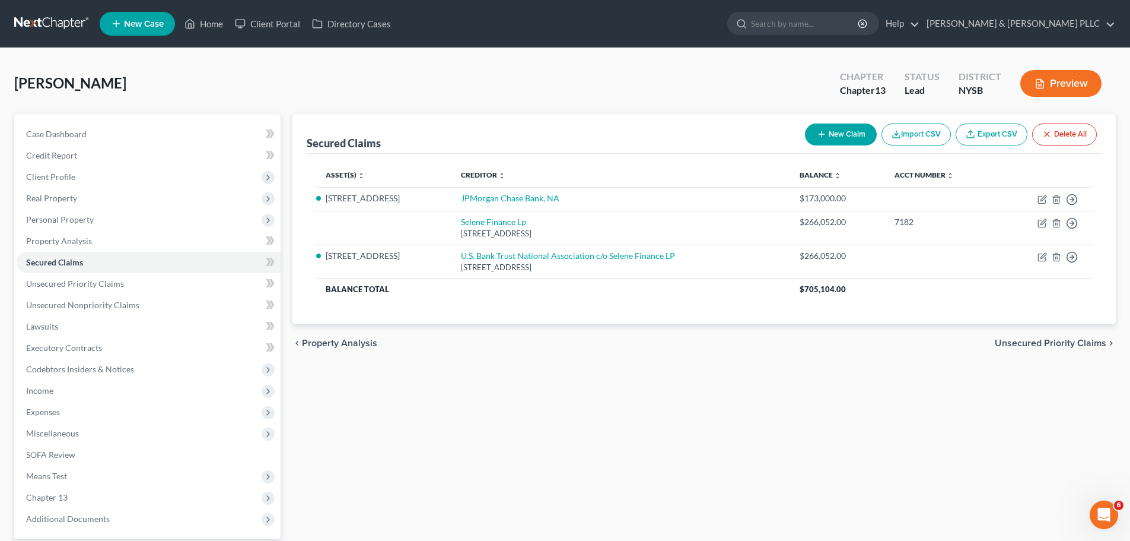
click at [1058, 344] on span "Unsecured Priority Claims" at bounding box center [1051, 342] width 112 height 9
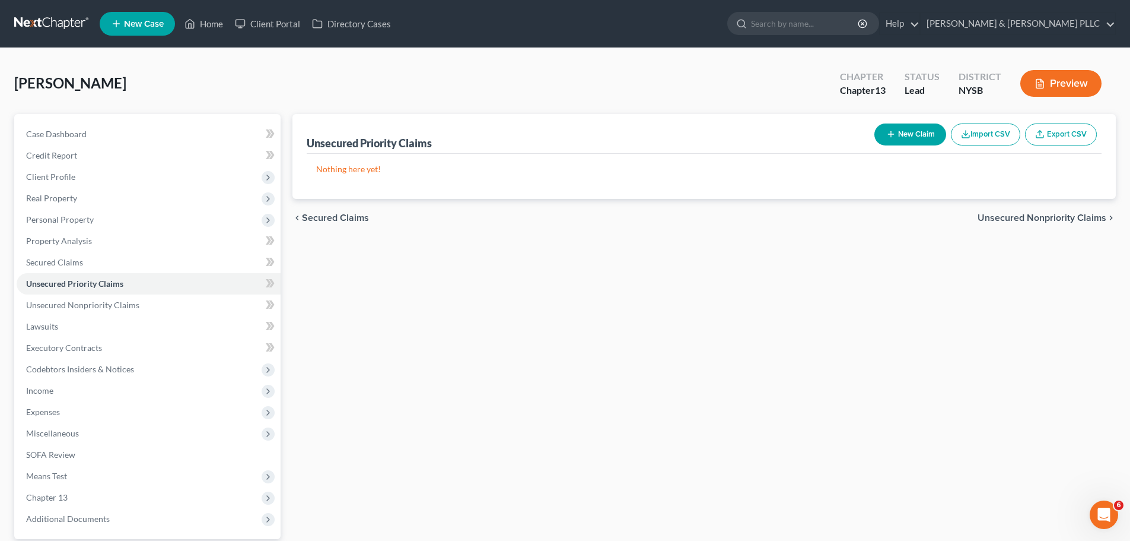
click at [1064, 224] on div "chevron_left Secured Claims Unsecured Nonpriority Claims chevron_right" at bounding box center [705, 218] width 824 height 38
click at [1064, 214] on span "Unsecured Nonpriority Claims" at bounding box center [1042, 217] width 129 height 9
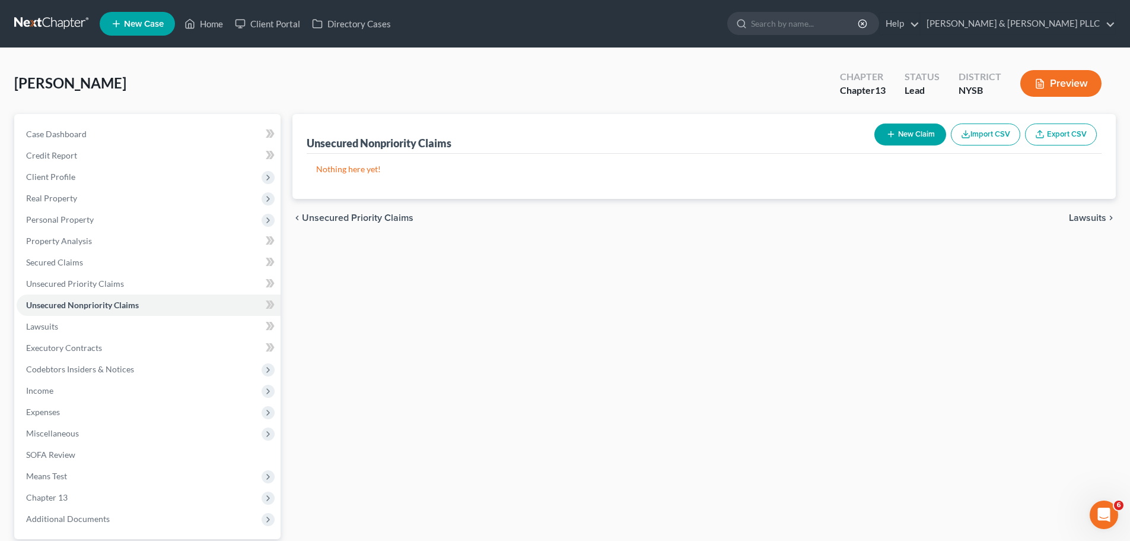
click at [1064, 214] on div "chevron_left Unsecured Priority Claims Lawsuits chevron_right" at bounding box center [705, 218] width 824 height 38
click at [1078, 220] on span "Lawsuits" at bounding box center [1087, 217] width 37 height 9
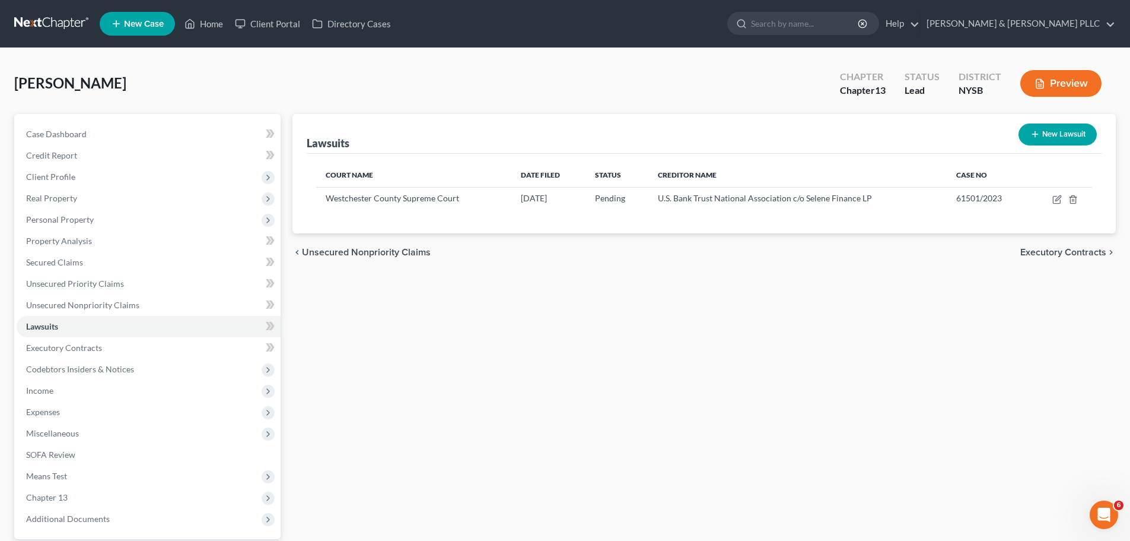
click at [1085, 251] on span "Executory Contracts" at bounding box center [1064, 251] width 86 height 9
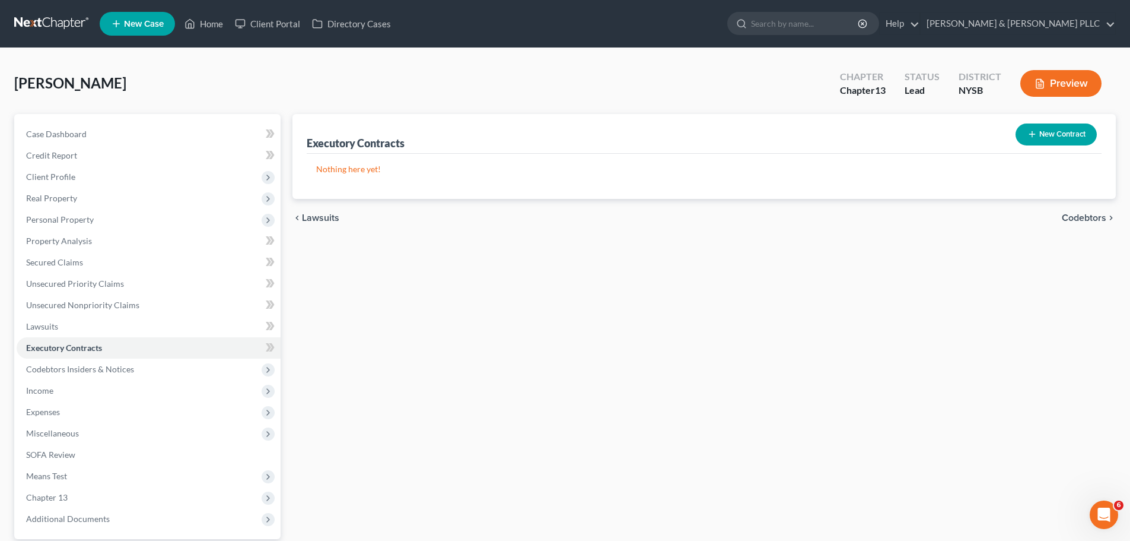
click at [1089, 216] on span "Codebtors" at bounding box center [1084, 217] width 44 height 9
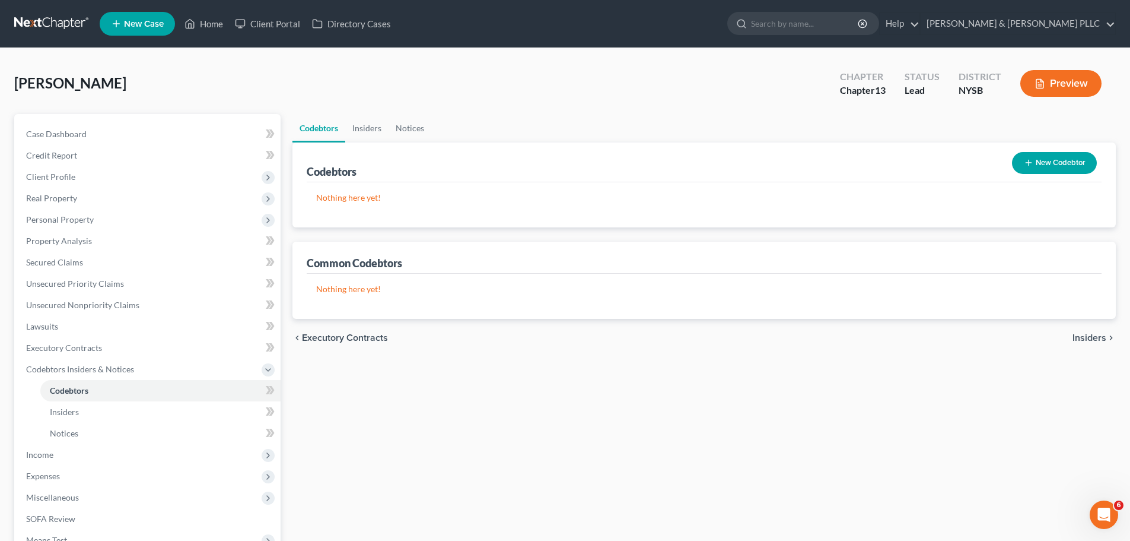
click at [1092, 336] on span "Insiders" at bounding box center [1090, 337] width 34 height 9
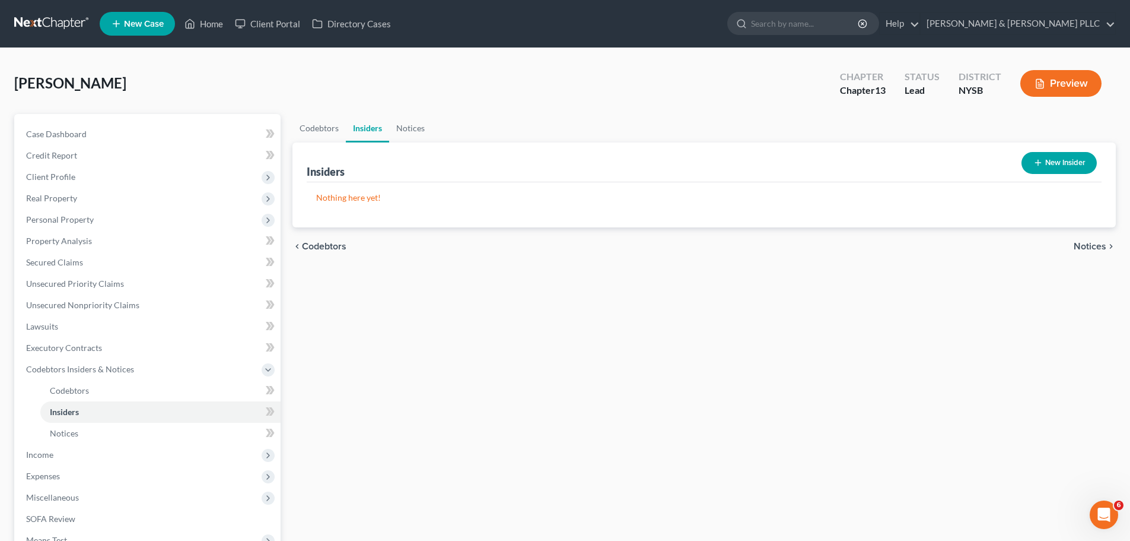
click at [1095, 244] on span "Notices" at bounding box center [1090, 245] width 33 height 9
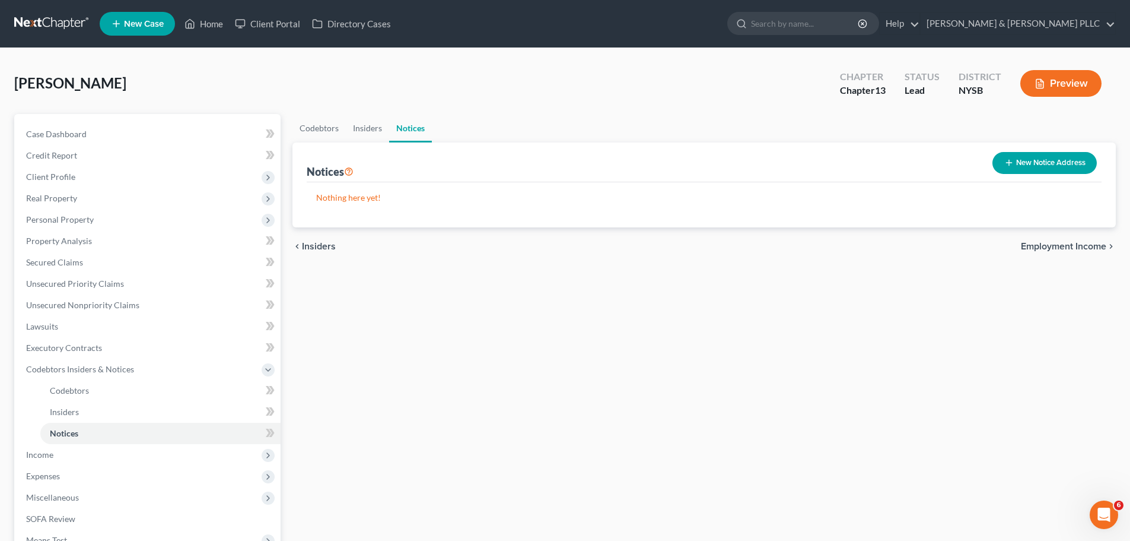
click at [1086, 249] on span "Employment Income" at bounding box center [1063, 245] width 85 height 9
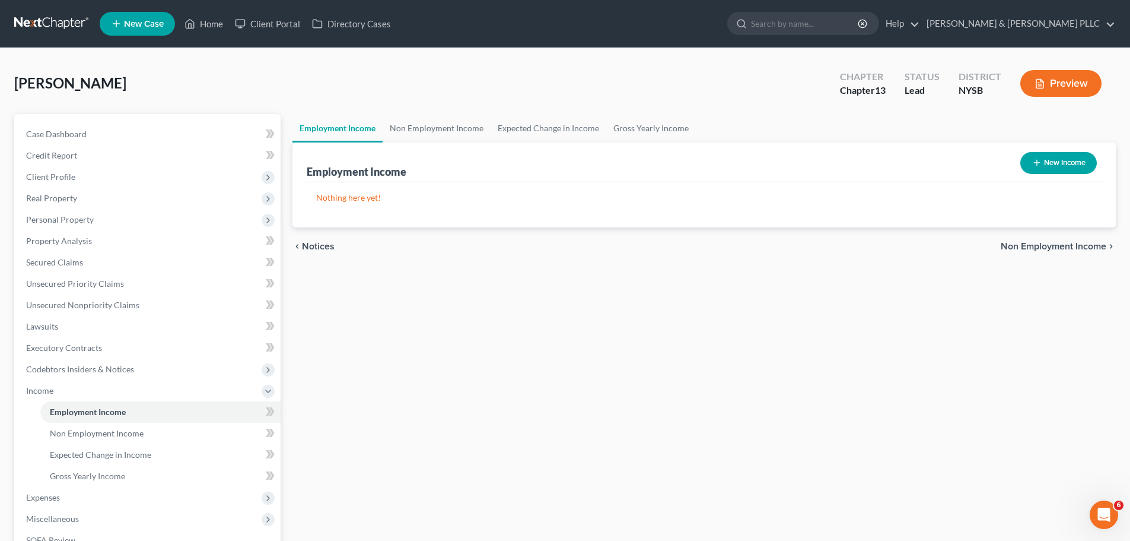
click at [1086, 247] on span "Non Employment Income" at bounding box center [1054, 245] width 106 height 9
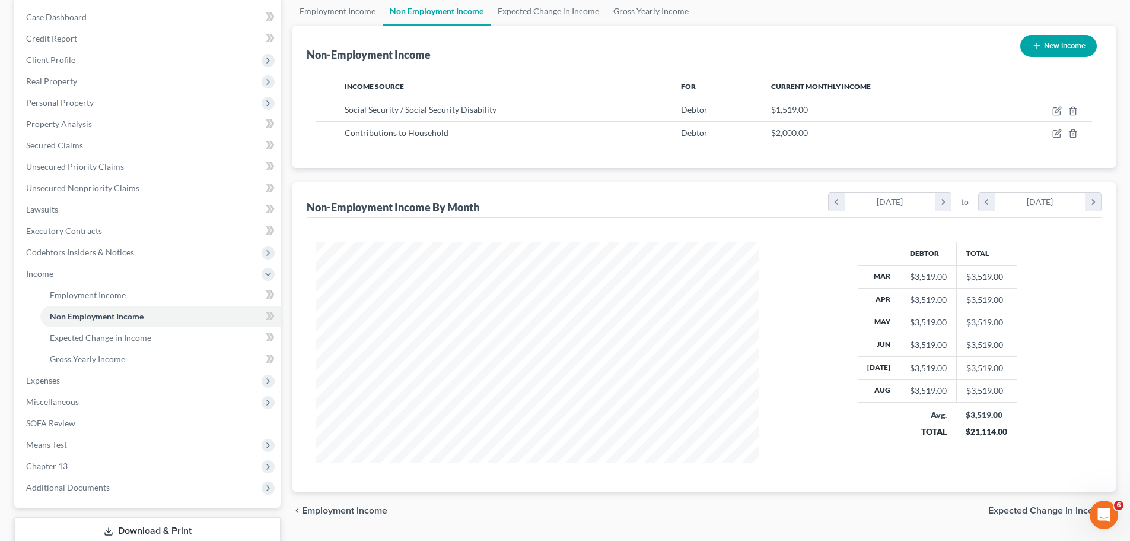
scroll to position [138, 0]
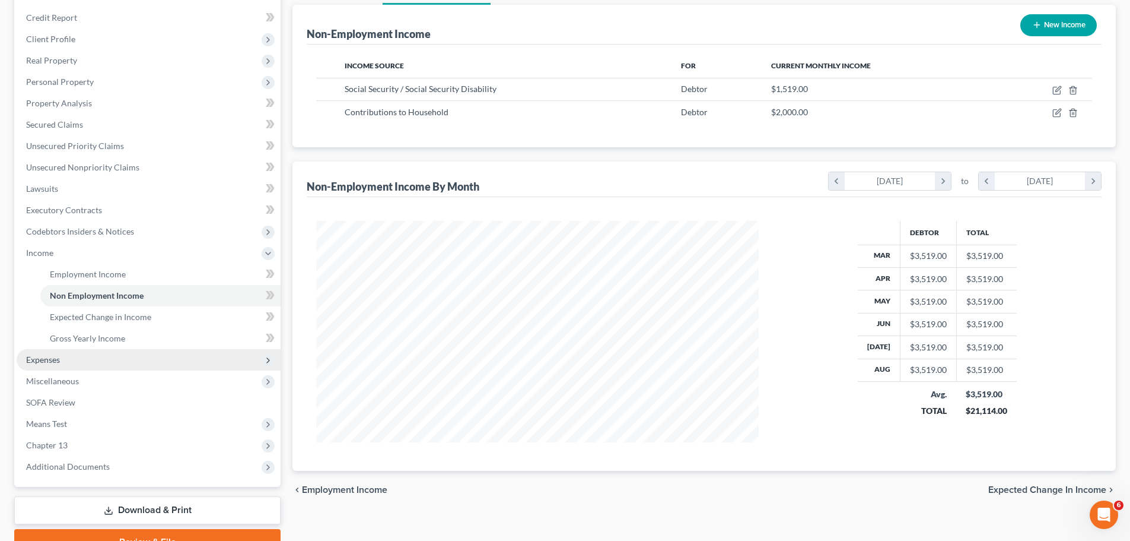
click at [110, 367] on span "Expenses" at bounding box center [149, 359] width 264 height 21
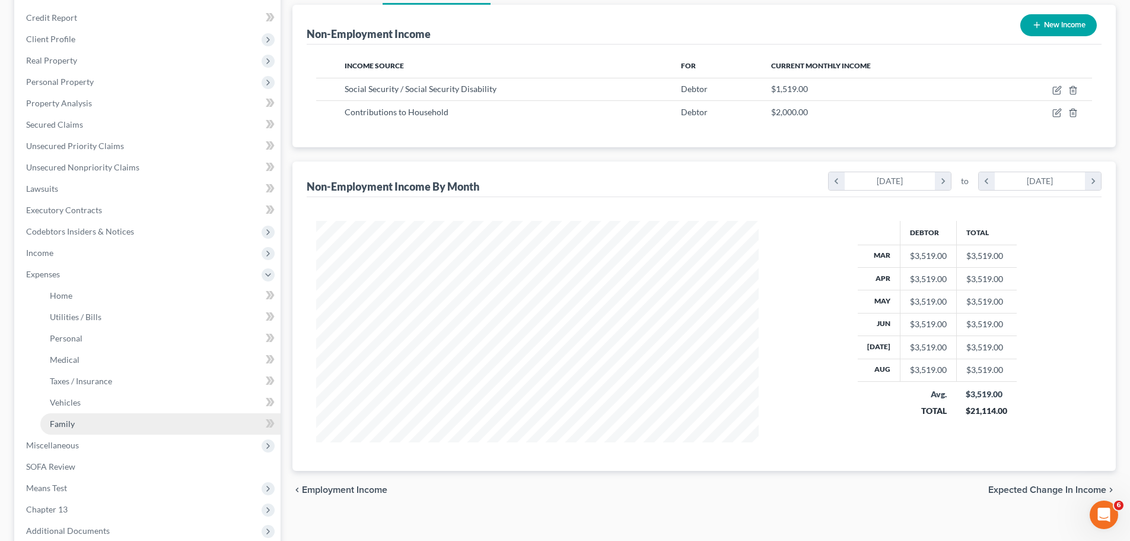
click at [80, 415] on link "Family" at bounding box center [160, 423] width 240 height 21
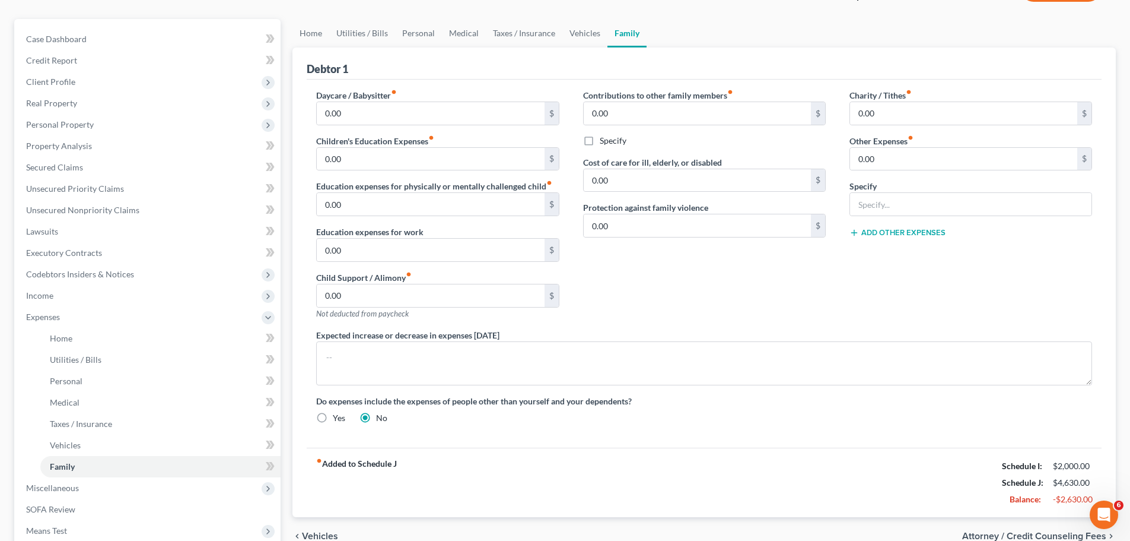
scroll to position [83, 0]
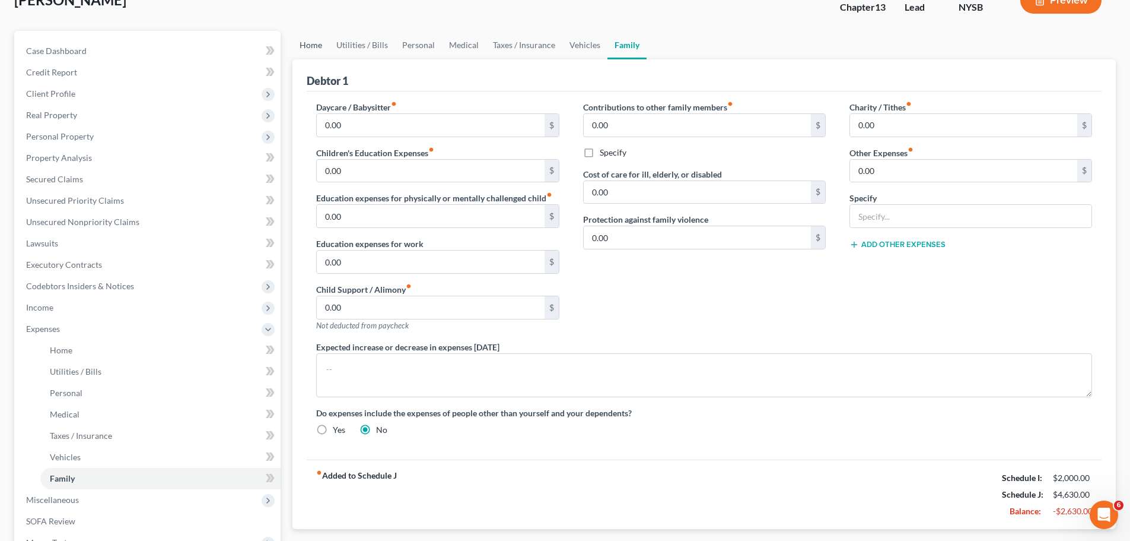
click at [311, 46] on link "Home" at bounding box center [311, 45] width 37 height 28
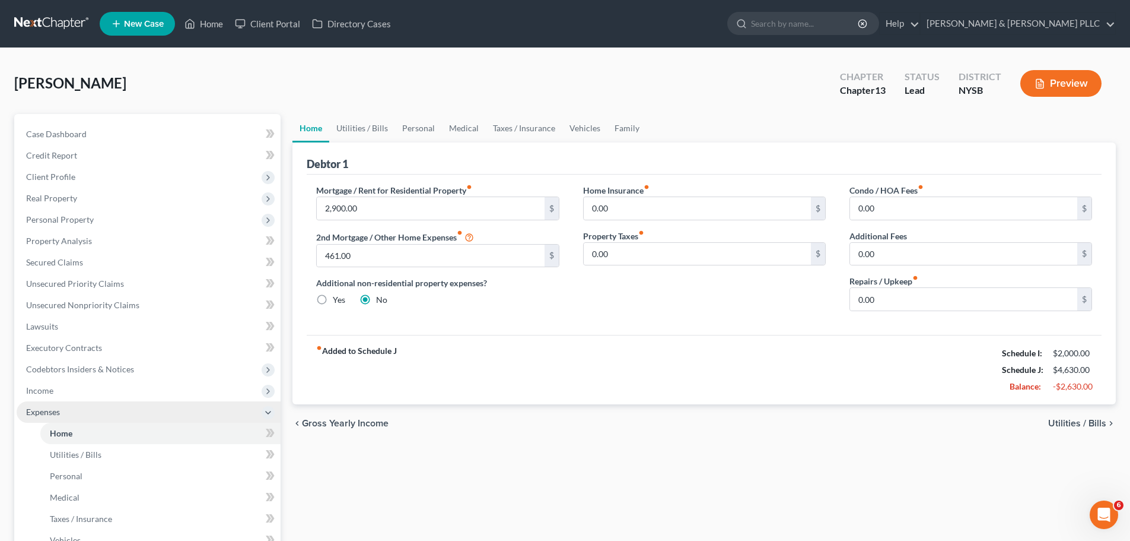
click at [85, 408] on span "Expenses" at bounding box center [149, 411] width 264 height 21
click at [90, 415] on span "Expenses" at bounding box center [149, 411] width 264 height 21
click at [77, 437] on link "Home" at bounding box center [160, 432] width 240 height 21
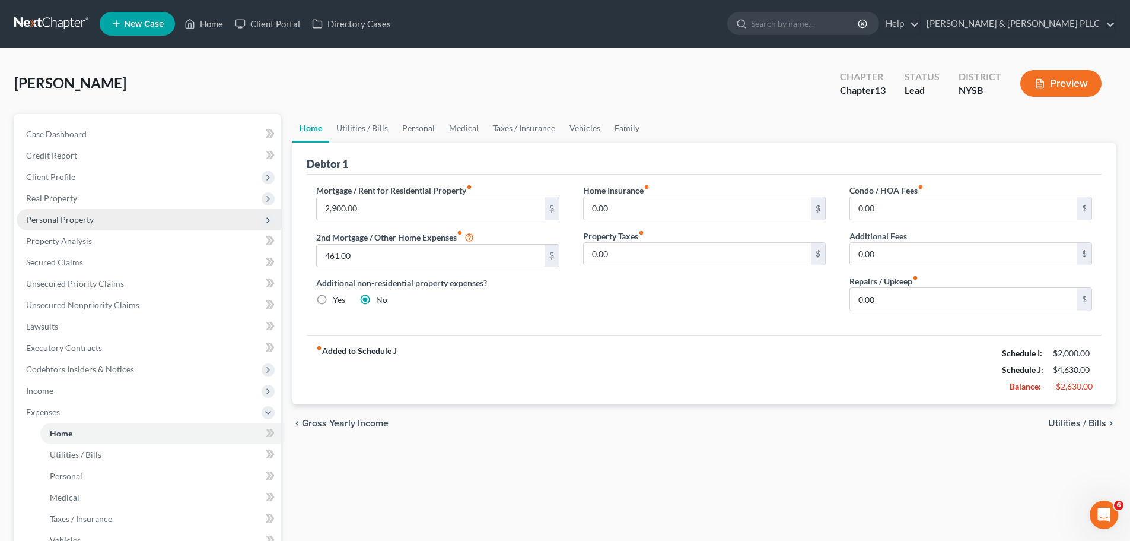
click at [95, 223] on span "Personal Property" at bounding box center [149, 219] width 264 height 21
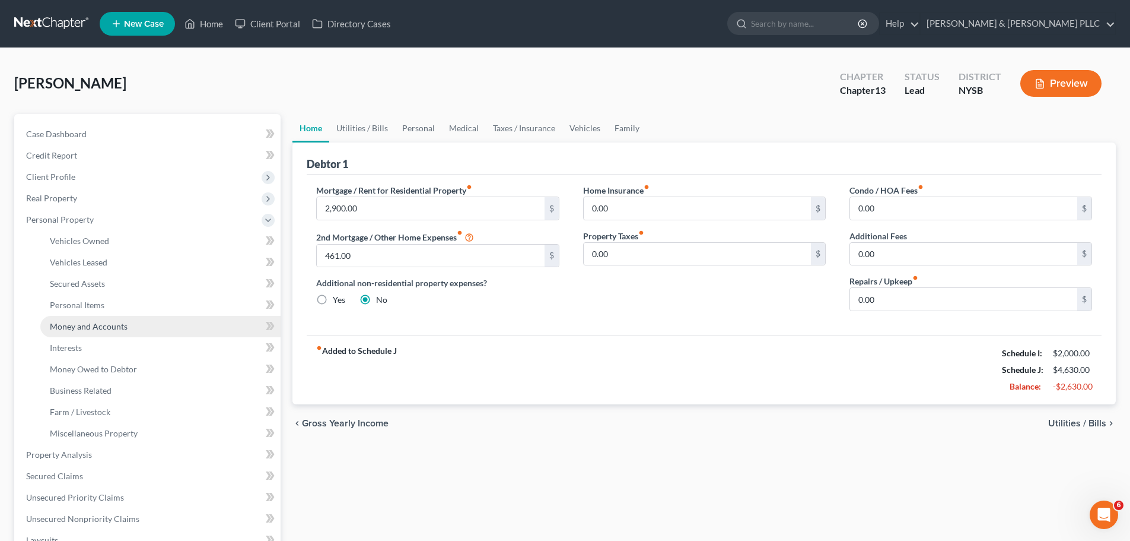
click at [122, 326] on span "Money and Accounts" at bounding box center [89, 326] width 78 height 10
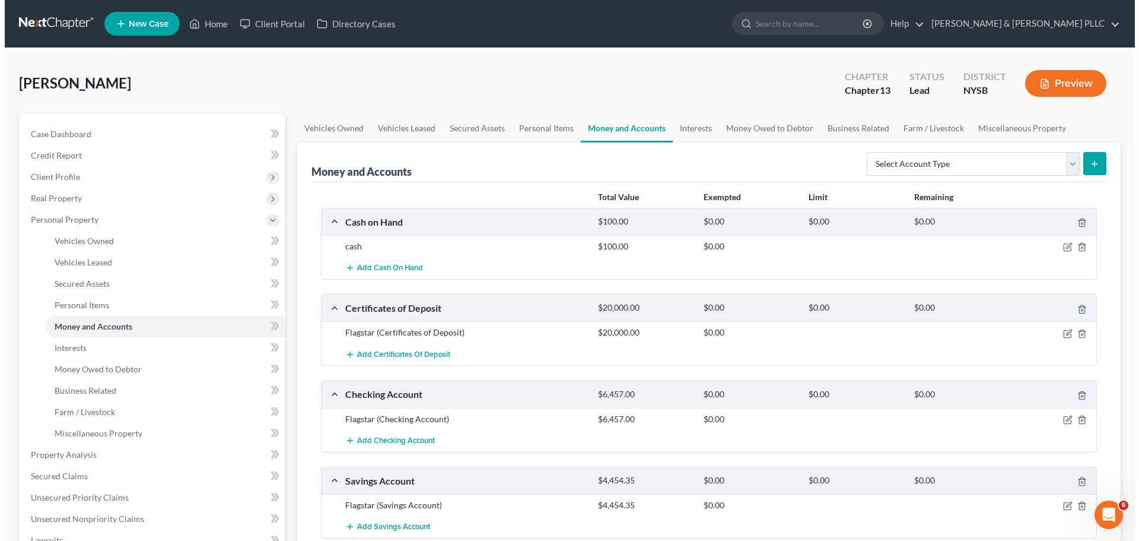
scroll to position [59, 0]
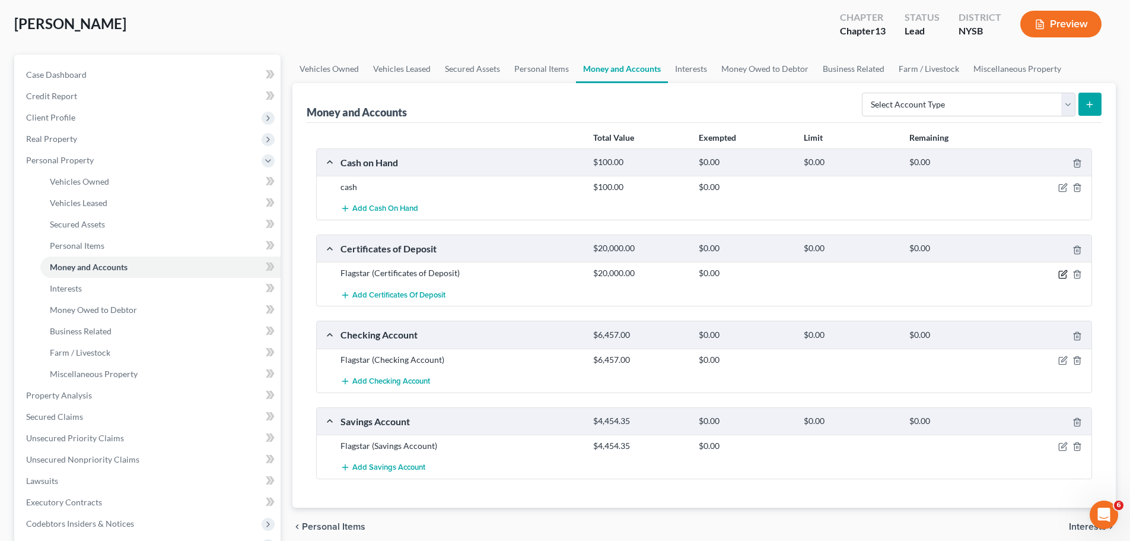
click at [1066, 271] on icon "button" at bounding box center [1063, 272] width 5 height 5
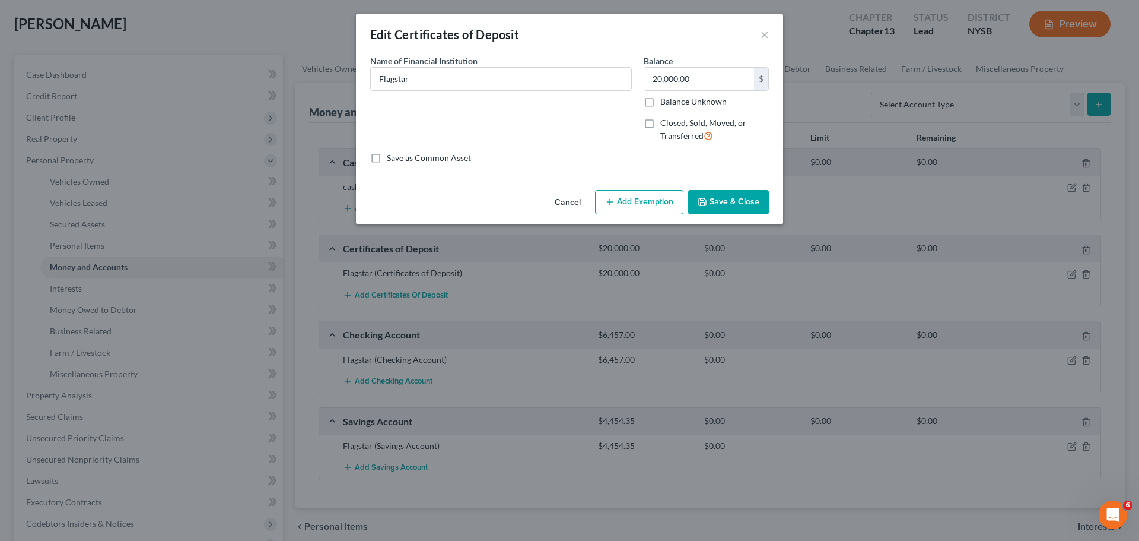
click at [640, 204] on button "Add Exemption" at bounding box center [639, 202] width 88 height 25
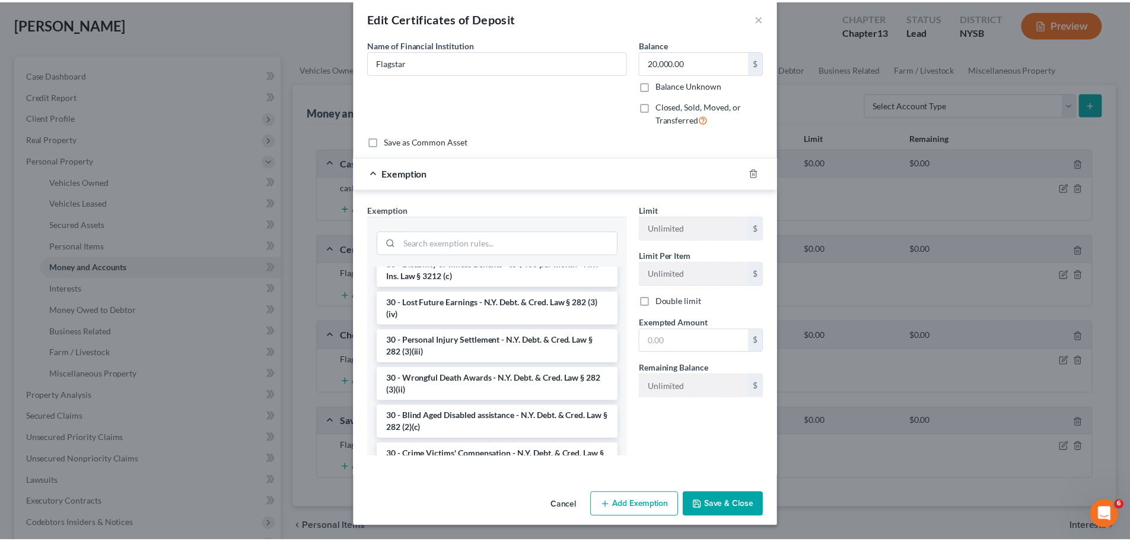
scroll to position [1225, 0]
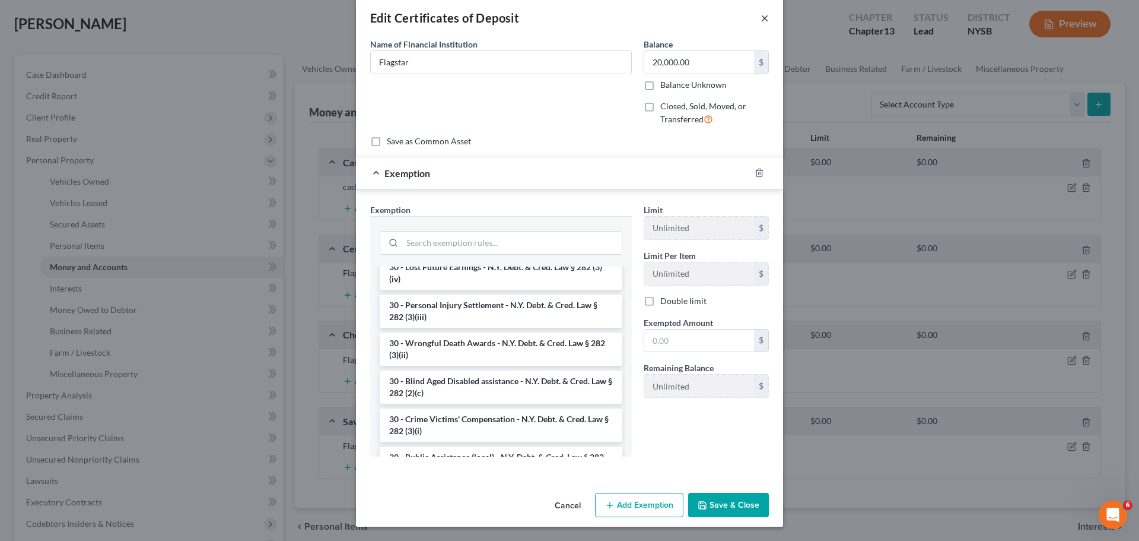
click at [762, 19] on button "×" at bounding box center [765, 18] width 8 height 14
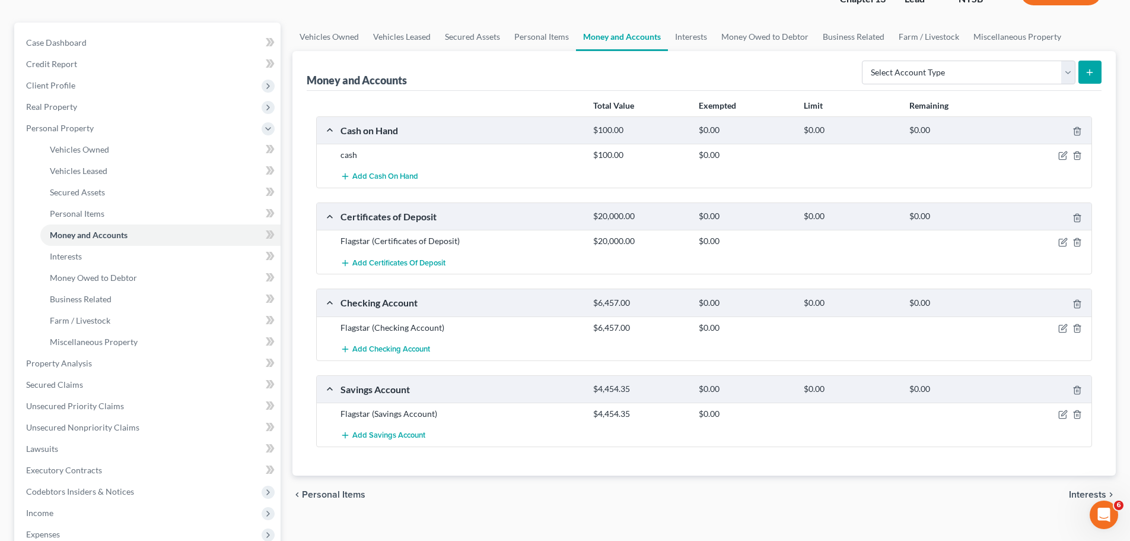
scroll to position [119, 0]
